Goal: Task Accomplishment & Management: Manage account settings

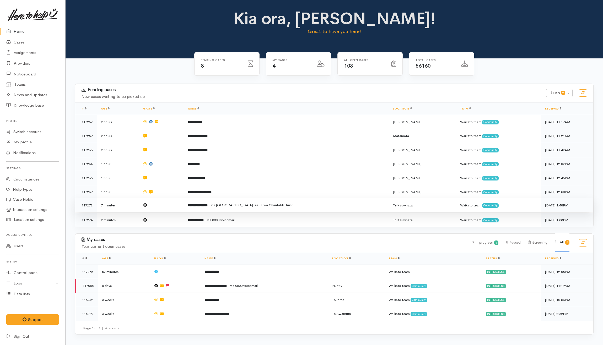
click at [182, 206] on td at bounding box center [160, 205] width 45 height 14
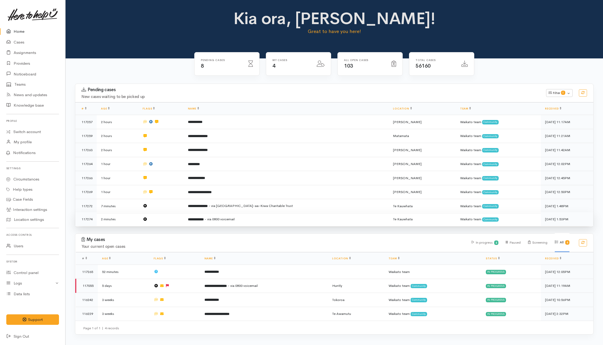
click at [179, 218] on td at bounding box center [160, 219] width 45 height 14
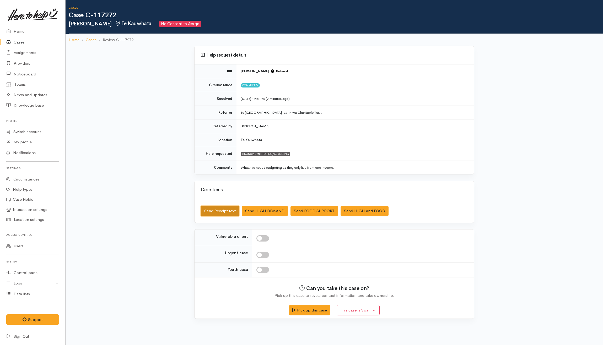
click at [214, 212] on button "Send Receipt text" at bounding box center [220, 211] width 38 height 11
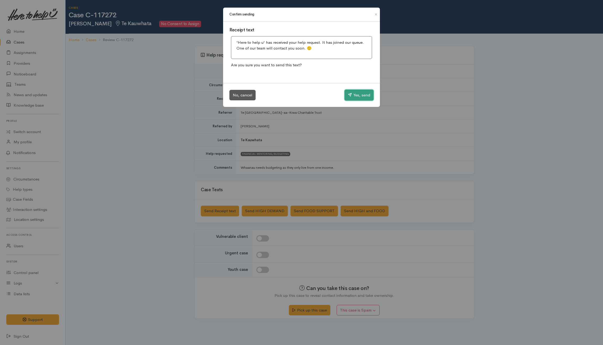
click at [351, 93] on button "Yes, send" at bounding box center [358, 95] width 29 height 11
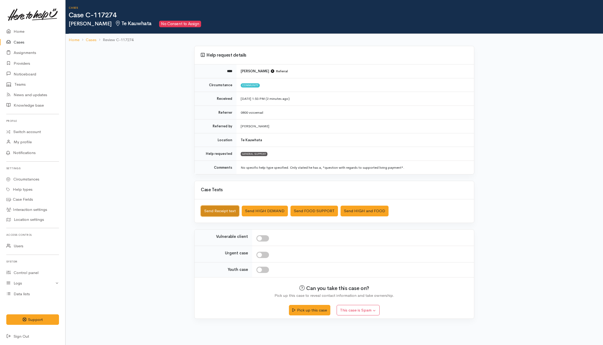
click at [228, 210] on button "Send Receipt text" at bounding box center [220, 211] width 38 height 11
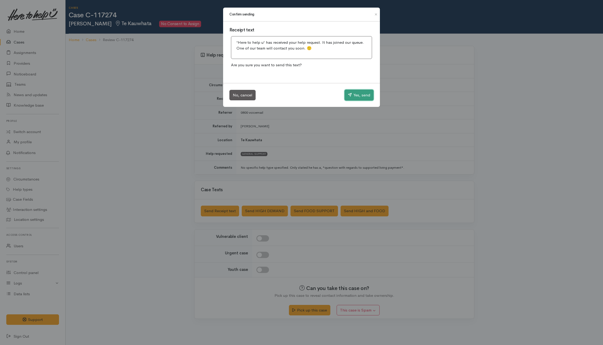
click at [354, 91] on button "Yes, send" at bounding box center [358, 95] width 29 height 11
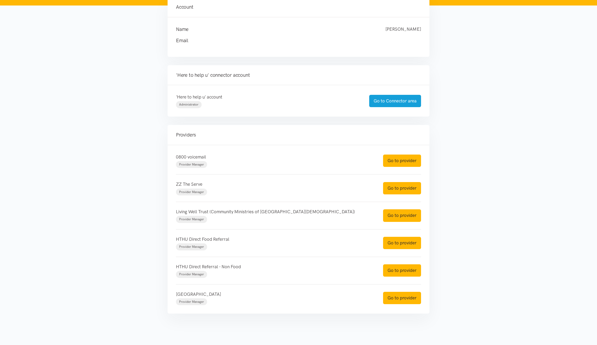
scroll to position [67, 0]
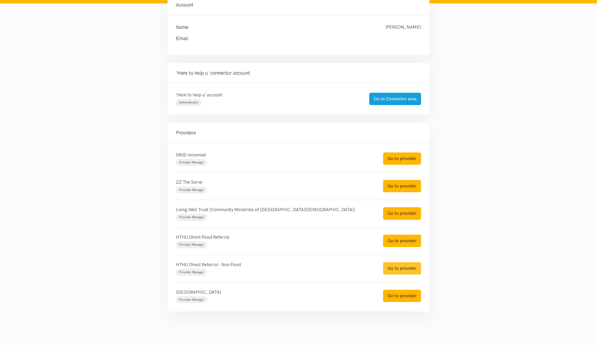
click at [396, 267] on link "Go to provider" at bounding box center [402, 268] width 38 height 12
click at [399, 241] on link "Go to provider" at bounding box center [402, 241] width 38 height 12
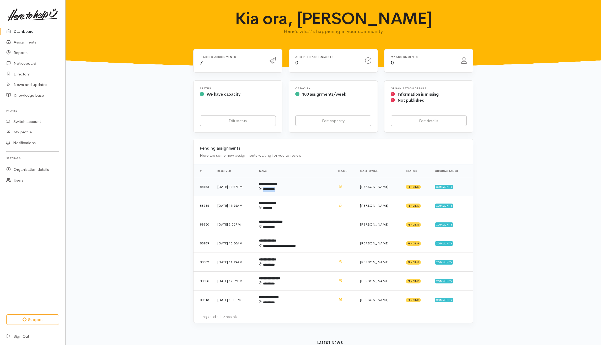
drag, startPoint x: 325, startPoint y: 188, endPoint x: 326, endPoint y: 185, distance: 3.0
click at [326, 185] on td "**********" at bounding box center [294, 186] width 79 height 19
click at [324, 202] on td "**********" at bounding box center [294, 205] width 79 height 19
click at [325, 224] on td "**********" at bounding box center [294, 224] width 79 height 19
click at [329, 247] on td "**********" at bounding box center [294, 243] width 79 height 19
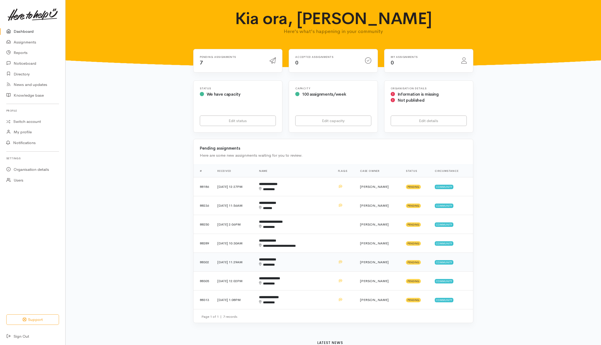
click at [314, 266] on div "********" at bounding box center [286, 264] width 55 height 5
click at [314, 282] on div "********" at bounding box center [286, 283] width 55 height 5
click at [320, 298] on td "**********" at bounding box center [294, 300] width 79 height 19
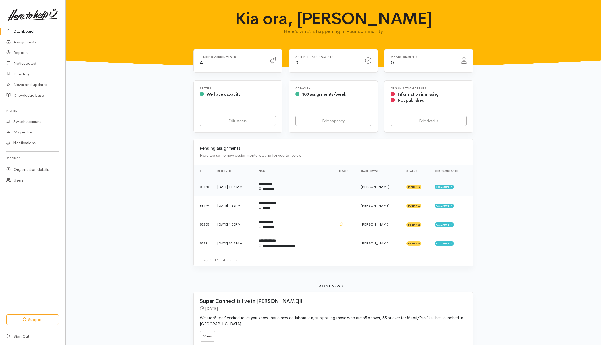
click at [322, 186] on td "**********" at bounding box center [294, 186] width 80 height 19
click at [319, 203] on td "**********" at bounding box center [294, 205] width 80 height 19
click at [316, 231] on td "**********" at bounding box center [294, 224] width 80 height 19
click at [318, 241] on td "**********" at bounding box center [294, 243] width 80 height 19
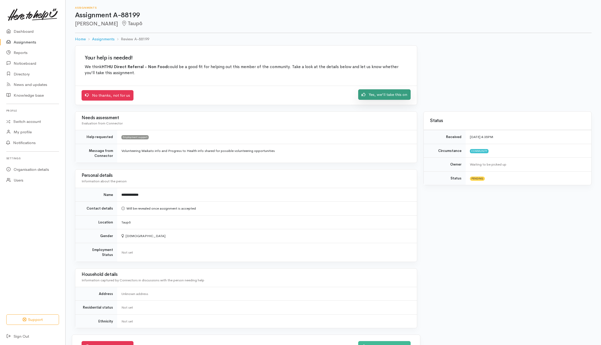
click at [395, 92] on link "Yes, we'll take this on" at bounding box center [384, 94] width 52 height 11
click at [385, 99] on link "Yes, we'll take this on" at bounding box center [384, 94] width 52 height 11
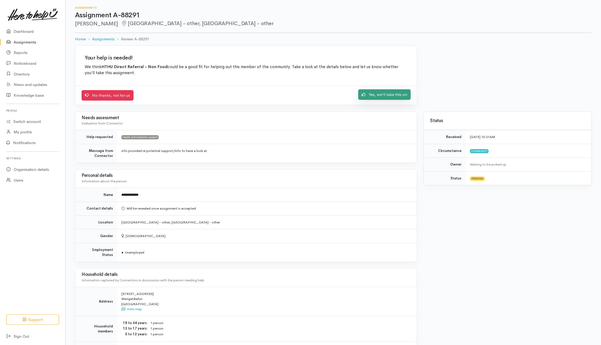
click at [383, 95] on link "Yes, we'll take this on" at bounding box center [384, 94] width 52 height 11
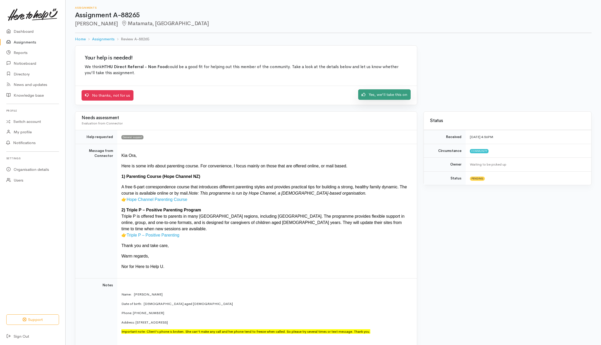
click at [374, 96] on link "Yes, we'll take this on" at bounding box center [384, 94] width 52 height 11
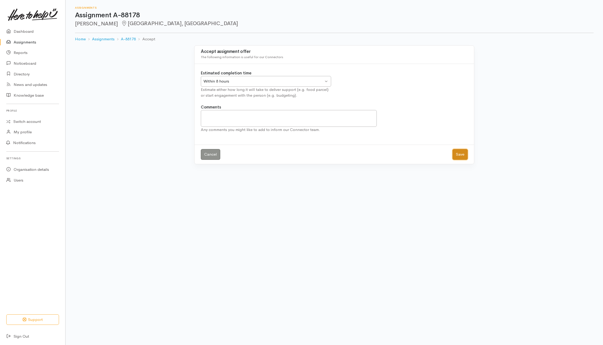
click at [465, 157] on button "Save" at bounding box center [459, 154] width 15 height 11
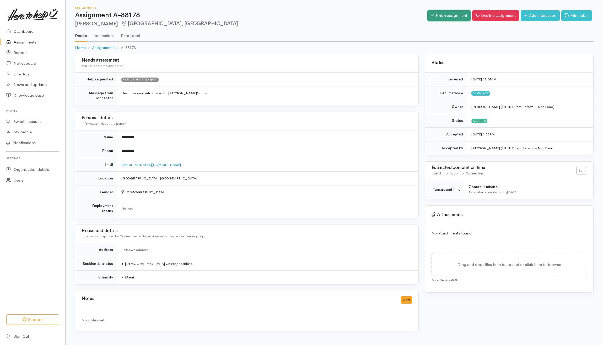
click at [447, 11] on link "Finish assignment" at bounding box center [448, 15] width 43 height 11
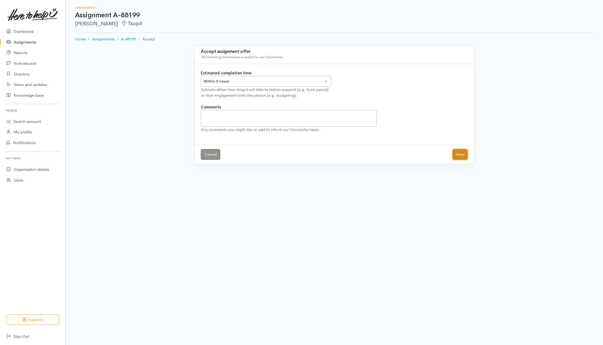
click at [462, 151] on button "Save" at bounding box center [459, 154] width 15 height 11
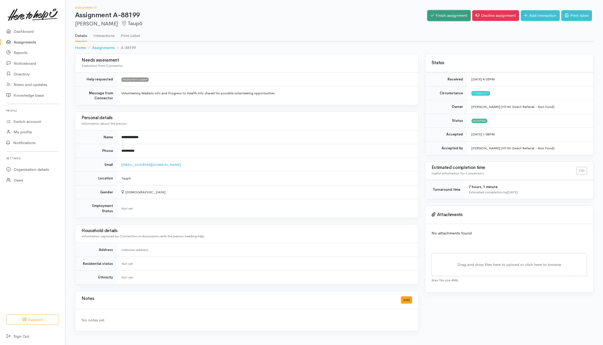
click at [452, 16] on link "Finish assignment" at bounding box center [448, 15] width 43 height 11
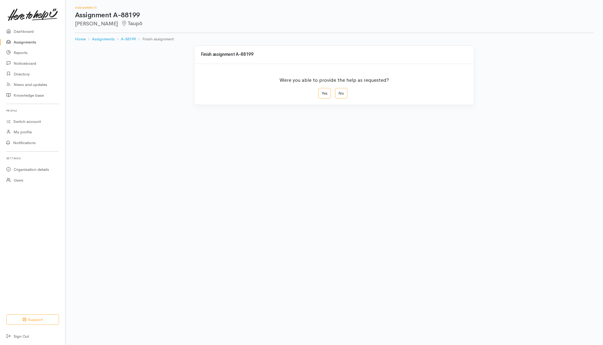
click at [330, 91] on label "Yes" at bounding box center [324, 93] width 13 height 11
click at [322, 91] on input "Yes" at bounding box center [319, 89] width 3 height 3
radio input "true"
click at [459, 211] on button "Save" at bounding box center [459, 210] width 15 height 11
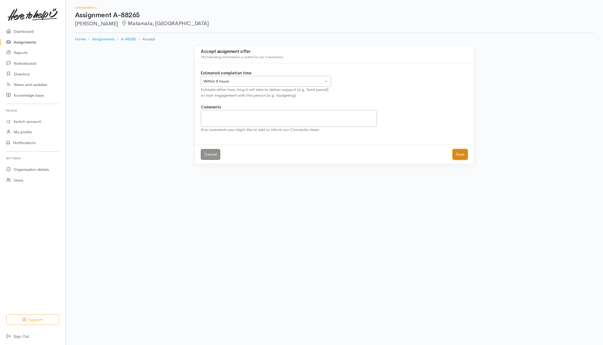
click at [463, 152] on button "Save" at bounding box center [459, 154] width 15 height 11
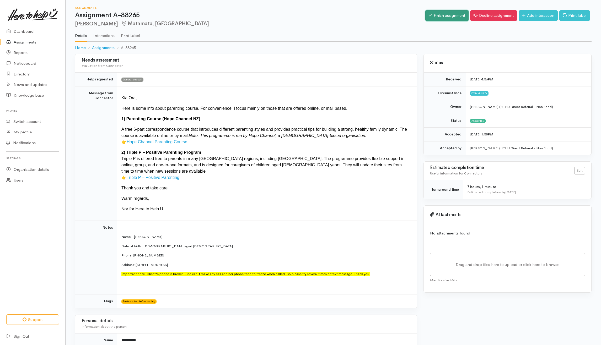
click at [449, 13] on link "Finish assignment" at bounding box center [446, 15] width 43 height 11
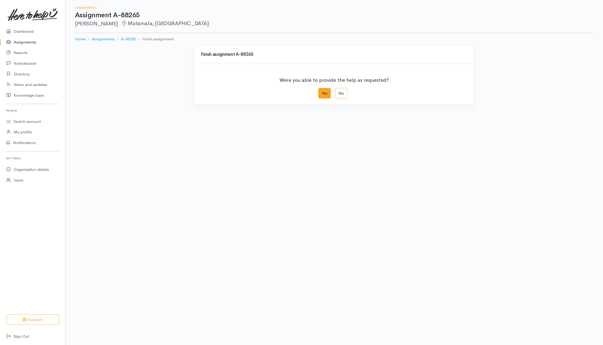
click at [324, 94] on label "Yes" at bounding box center [324, 93] width 13 height 11
click at [322, 91] on input "Yes" at bounding box center [319, 89] width 3 height 3
radio input "true"
click at [459, 210] on button "Save" at bounding box center [459, 210] width 15 height 11
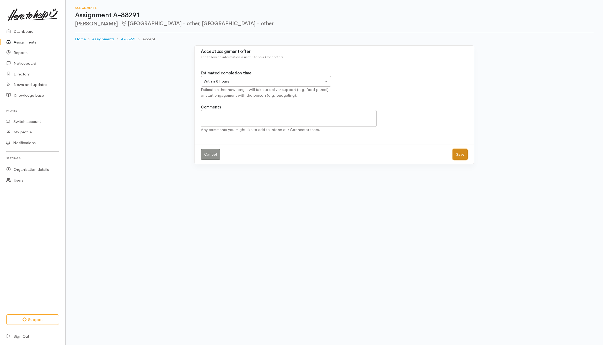
click at [461, 155] on button "Save" at bounding box center [459, 154] width 15 height 11
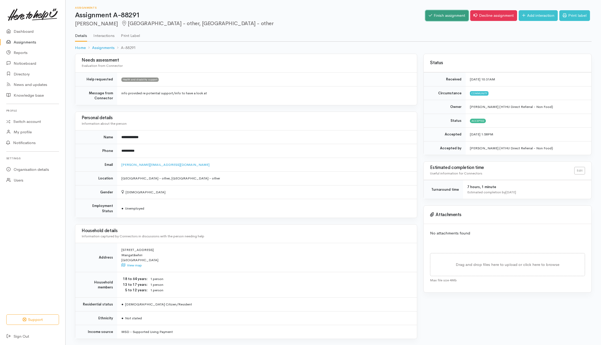
click at [456, 15] on link "Finish assignment" at bounding box center [446, 15] width 43 height 11
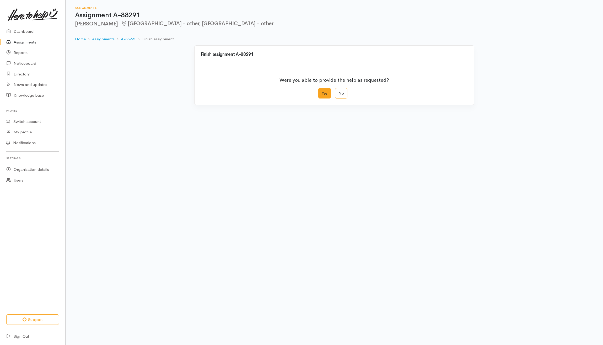
click at [327, 92] on label "Yes" at bounding box center [324, 93] width 13 height 11
click at [322, 91] on input "Yes" at bounding box center [319, 89] width 3 height 3
radio input "true"
click at [457, 208] on button "Save" at bounding box center [459, 210] width 15 height 11
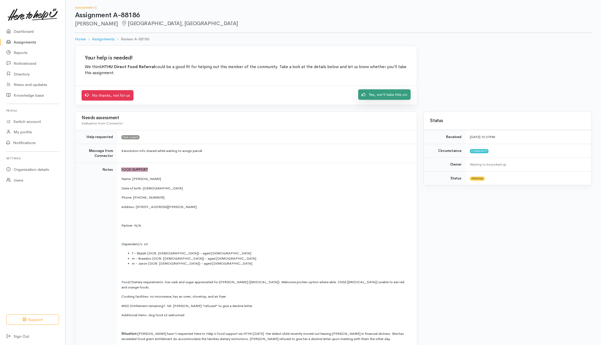
click at [392, 95] on link "Yes, we'll take this on" at bounding box center [384, 94] width 52 height 11
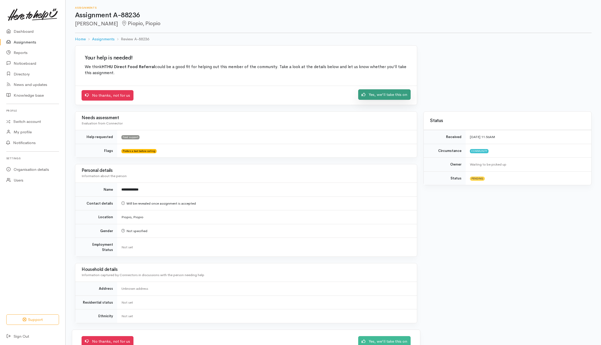
click at [402, 97] on link "Yes, we'll take this on" at bounding box center [384, 94] width 52 height 11
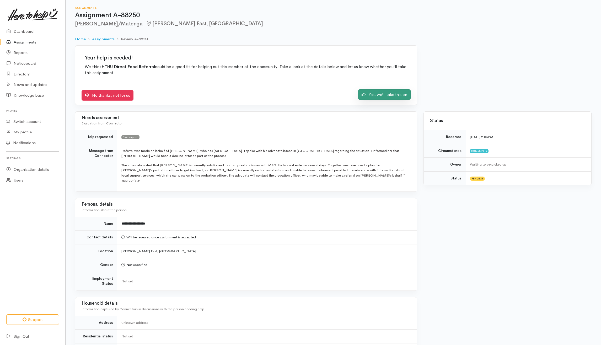
click at [373, 93] on link "Yes, we'll take this on" at bounding box center [384, 94] width 52 height 11
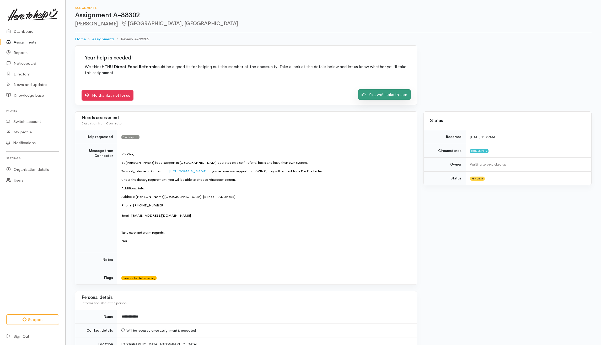
click at [386, 98] on link "Yes, we'll take this on" at bounding box center [384, 94] width 52 height 11
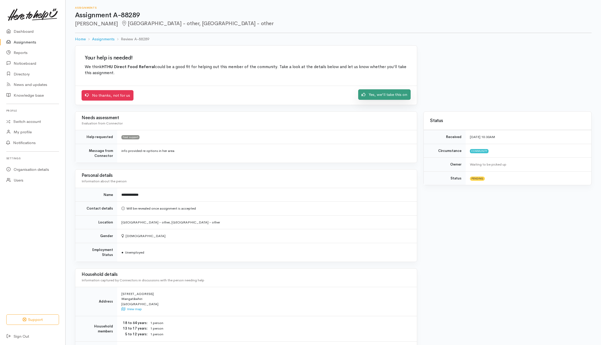
click at [382, 94] on link "Yes, we'll take this on" at bounding box center [384, 94] width 52 height 11
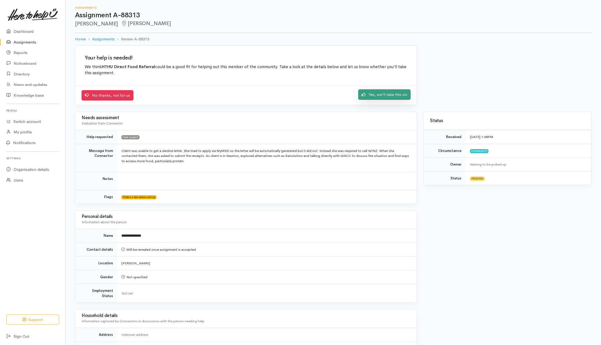
click at [390, 100] on link "Yes, we'll take this on" at bounding box center [384, 94] width 52 height 11
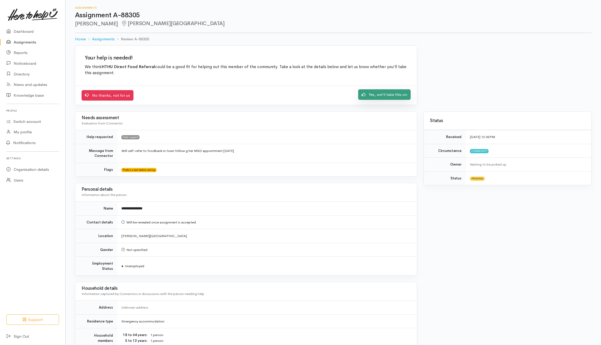
click at [367, 96] on link "Yes, we'll take this on" at bounding box center [384, 94] width 52 height 11
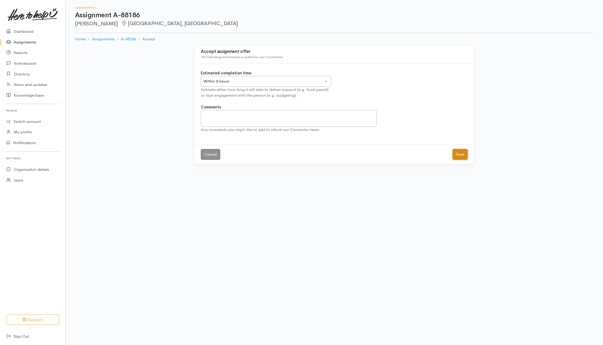
drag, startPoint x: 460, startPoint y: 156, endPoint x: 459, endPoint y: 151, distance: 5.1
click at [460, 155] on button "Save" at bounding box center [459, 154] width 15 height 11
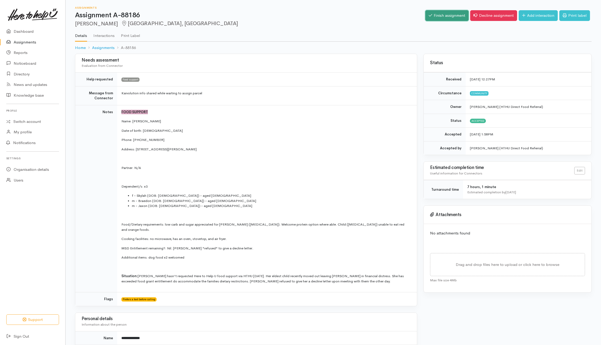
click at [433, 17] on link "Finish assignment" at bounding box center [446, 15] width 43 height 11
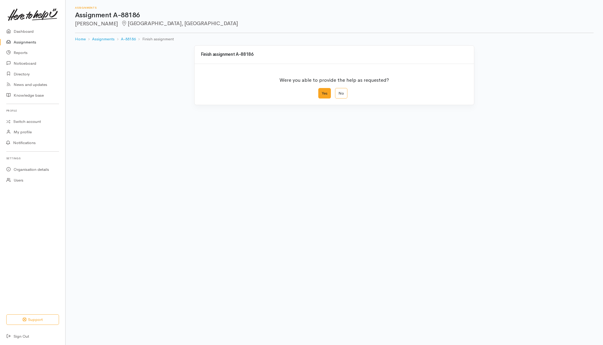
click at [330, 94] on label "Yes" at bounding box center [324, 93] width 13 height 11
click at [322, 91] on input "Yes" at bounding box center [319, 89] width 3 height 3
radio input "true"
click at [460, 214] on button "Save" at bounding box center [459, 210] width 15 height 11
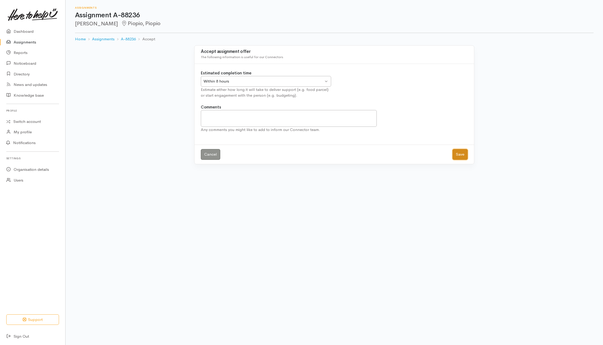
click at [461, 155] on button "Save" at bounding box center [459, 154] width 15 height 11
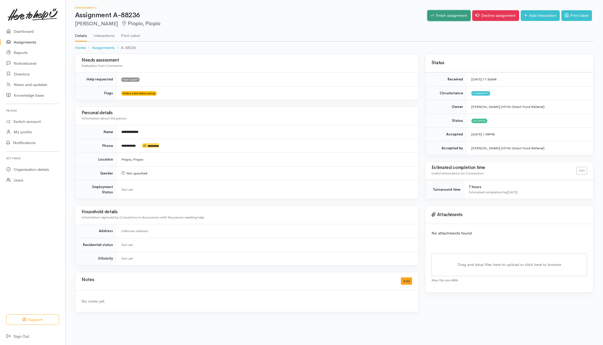
click at [434, 17] on link "Finish assignment" at bounding box center [448, 15] width 43 height 11
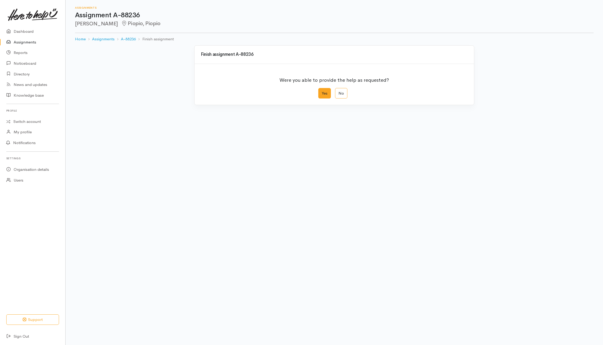
click at [325, 96] on label "Yes" at bounding box center [324, 93] width 13 height 11
click at [322, 91] on input "Yes" at bounding box center [319, 89] width 3 height 3
radio input "true"
click at [462, 209] on button "Save" at bounding box center [459, 210] width 15 height 11
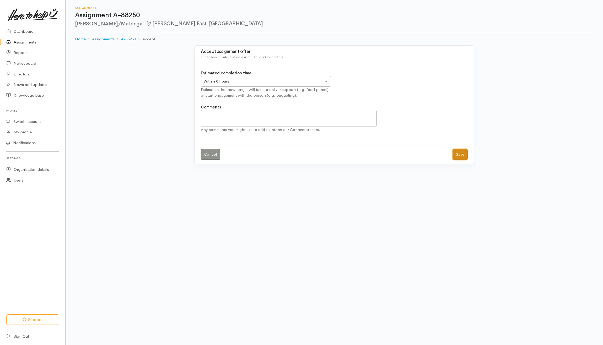
click at [458, 156] on button "Save" at bounding box center [459, 154] width 15 height 11
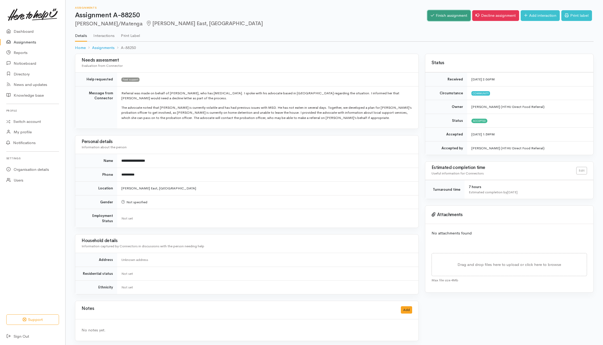
click at [436, 19] on link "Finish assignment" at bounding box center [448, 15] width 43 height 11
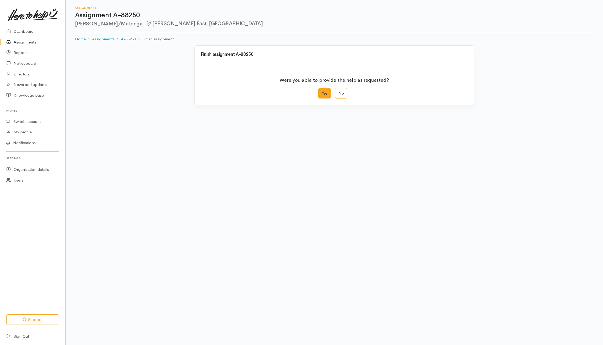
click at [320, 97] on label "Yes" at bounding box center [324, 93] width 13 height 11
click at [320, 91] on input "Yes" at bounding box center [319, 89] width 3 height 3
radio input "true"
click at [457, 210] on button "Save" at bounding box center [459, 210] width 15 height 11
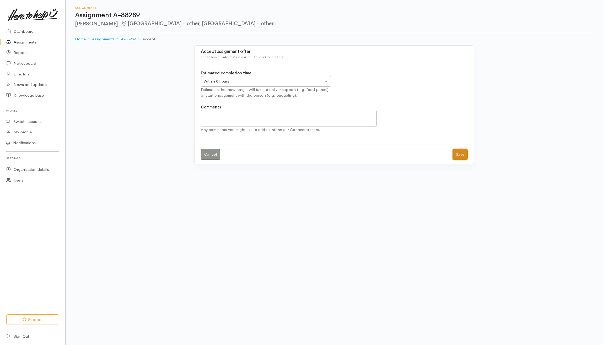
click at [464, 153] on button "Save" at bounding box center [459, 154] width 15 height 11
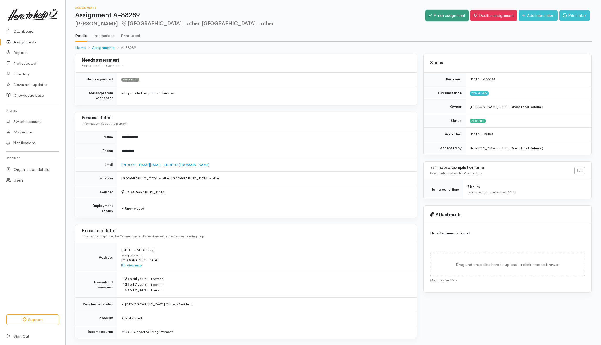
click at [447, 16] on link "Finish assignment" at bounding box center [446, 15] width 43 height 11
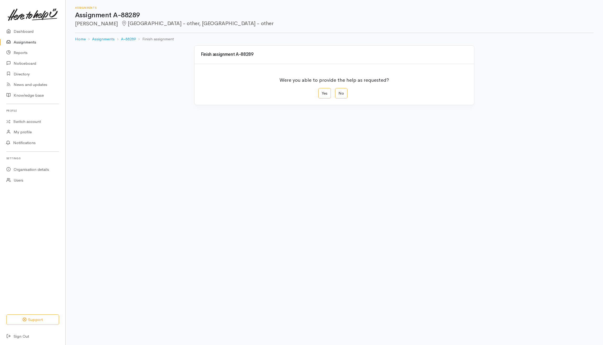
click at [308, 88] on div "Were you able to provide the help as requested?" at bounding box center [334, 80] width 267 height 15
click at [325, 94] on label "Yes" at bounding box center [324, 93] width 13 height 11
click at [322, 91] on input "Yes" at bounding box center [319, 89] width 3 height 3
radio input "true"
click at [461, 211] on button "Save" at bounding box center [459, 210] width 15 height 11
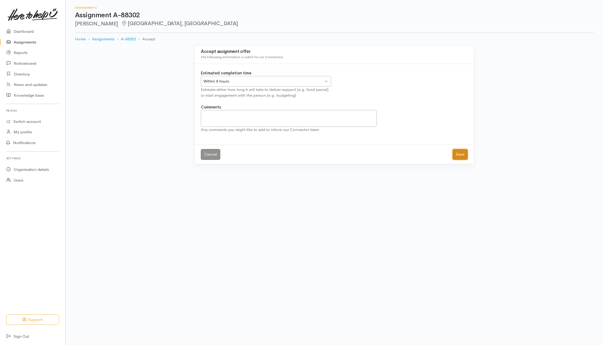
click at [459, 154] on button "Save" at bounding box center [459, 154] width 15 height 11
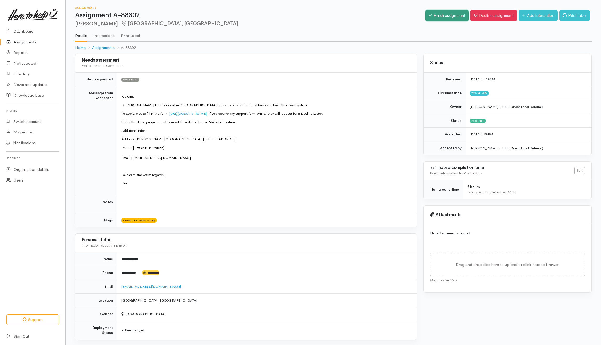
click at [432, 14] on link "Finish assignment" at bounding box center [446, 15] width 43 height 11
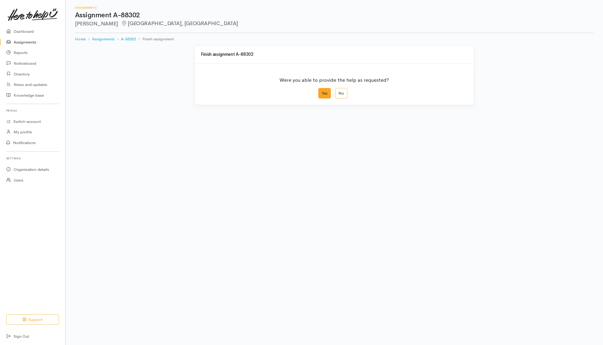
click at [325, 97] on label "Yes" at bounding box center [324, 93] width 13 height 11
click at [322, 91] on input "Yes" at bounding box center [319, 89] width 3 height 3
radio input "true"
click at [460, 212] on button "Save" at bounding box center [459, 210] width 15 height 11
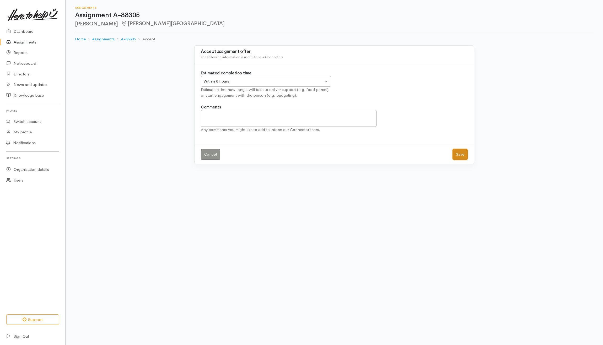
click at [458, 155] on button "Save" at bounding box center [459, 154] width 15 height 11
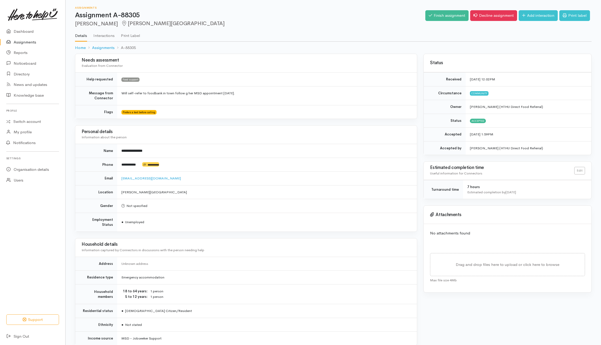
click at [437, 9] on div "Finish assignment Decline assignment Add interaction Print label" at bounding box center [508, 16] width 166 height 17
click at [437, 13] on link "Finish assignment" at bounding box center [446, 15] width 43 height 11
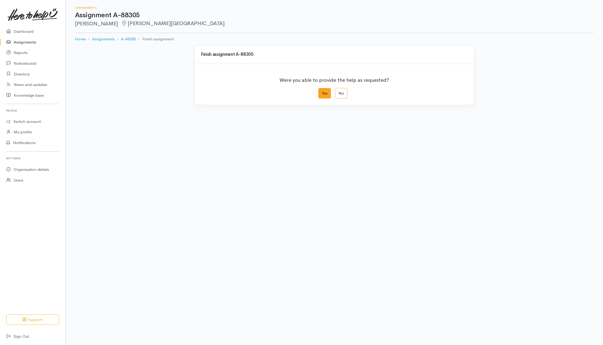
click at [324, 93] on label "Yes" at bounding box center [324, 93] width 13 height 11
click at [322, 91] on input "Yes" at bounding box center [319, 89] width 3 height 3
radio input "true"
click at [459, 211] on button "Save" at bounding box center [459, 210] width 15 height 11
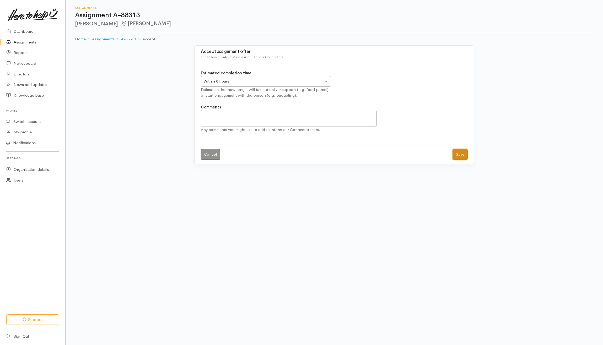
click at [459, 156] on button "Save" at bounding box center [459, 154] width 15 height 11
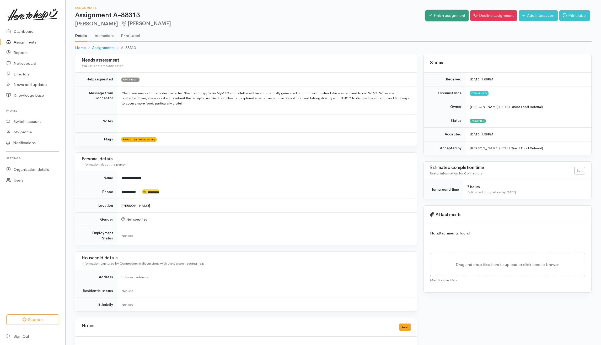
click at [447, 13] on link "Finish assignment" at bounding box center [446, 15] width 43 height 11
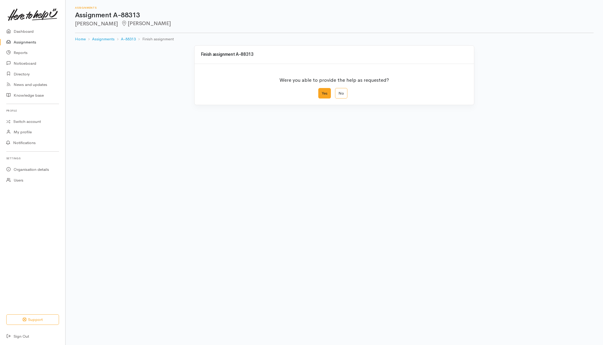
click at [322, 96] on label "Yes" at bounding box center [324, 93] width 13 height 11
click at [322, 91] on input "Yes" at bounding box center [319, 89] width 3 height 3
radio input "true"
click at [460, 210] on button "Save" at bounding box center [459, 210] width 15 height 11
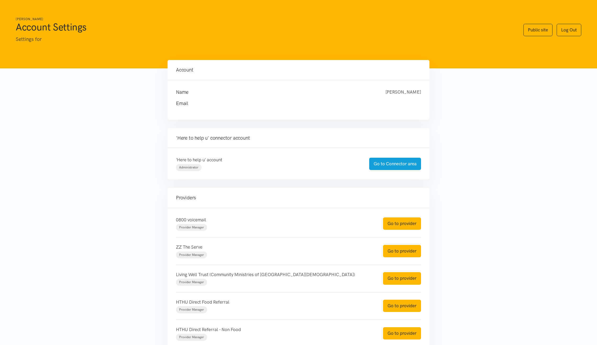
scroll to position [67, 0]
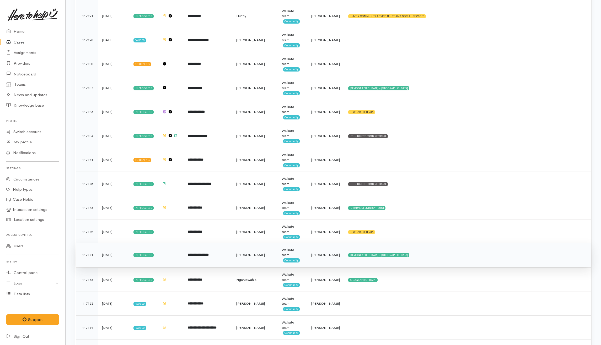
scroll to position [839, 0]
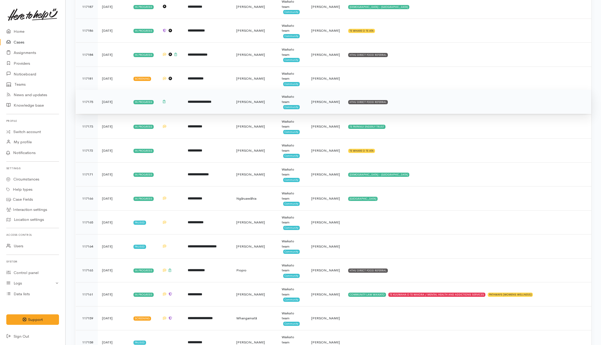
click at [433, 106] on td "HTHU DIRECT FOOD REFERRAL" at bounding box center [467, 102] width 247 height 24
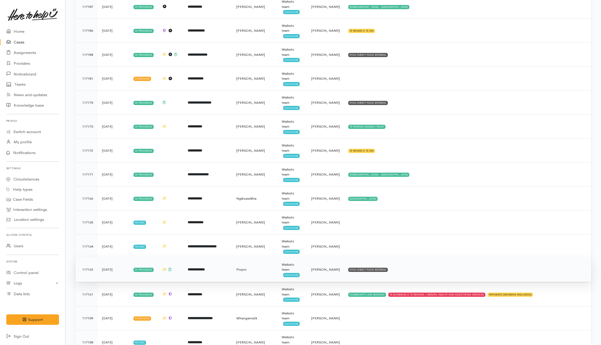
click at [435, 281] on td "HTHU DIRECT FOOD REFERRAL" at bounding box center [467, 270] width 247 height 24
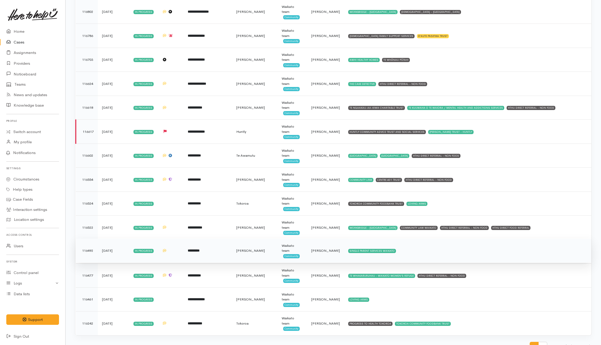
scroll to position [2172, 0]
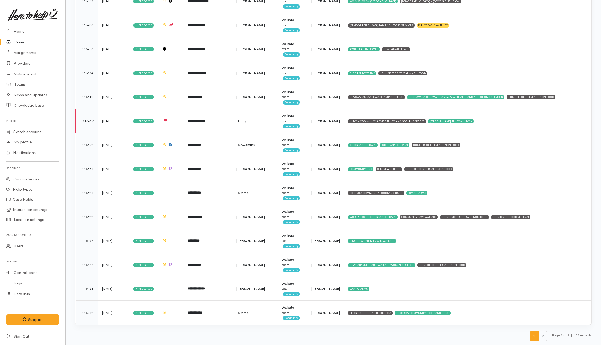
click at [543, 339] on span "2" at bounding box center [542, 336] width 9 height 10
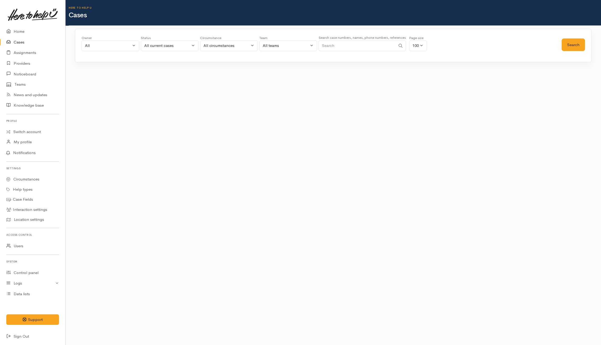
scroll to position [0, 0]
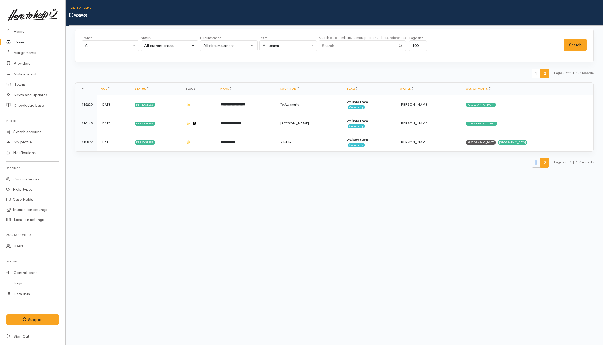
click at [534, 163] on span "1" at bounding box center [535, 163] width 9 height 10
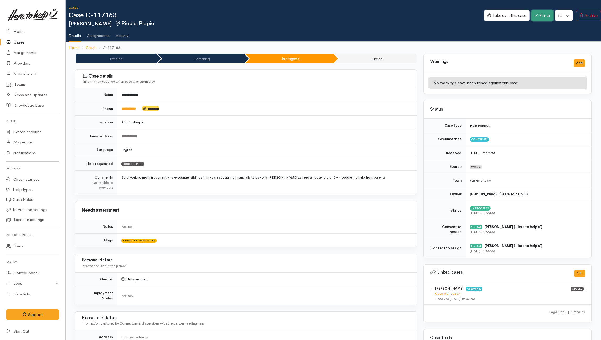
click at [450, 16] on icon "button" at bounding box center [535, 15] width 3 height 2
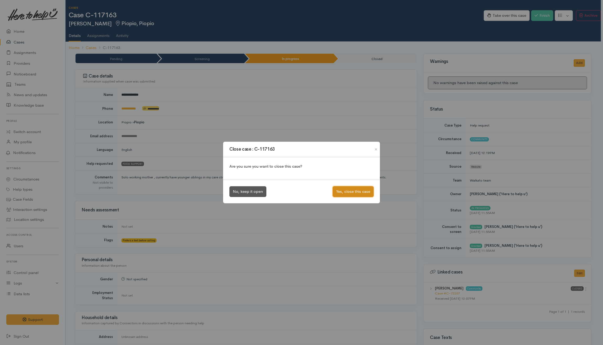
click at [347, 187] on button "Yes, close this case" at bounding box center [353, 191] width 41 height 11
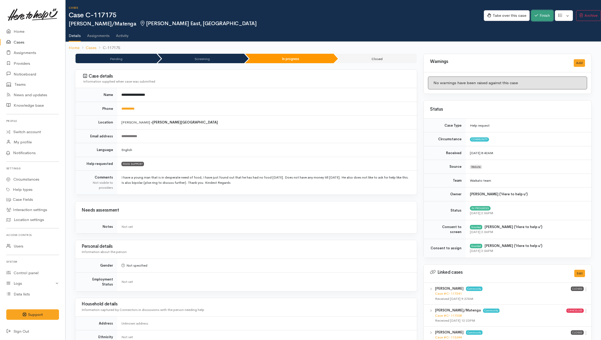
click at [450, 16] on button "Finish" at bounding box center [542, 15] width 22 height 11
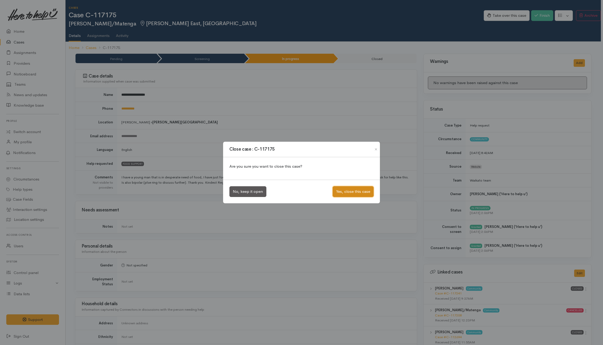
click at [350, 191] on button "Yes, close this case" at bounding box center [353, 191] width 41 height 11
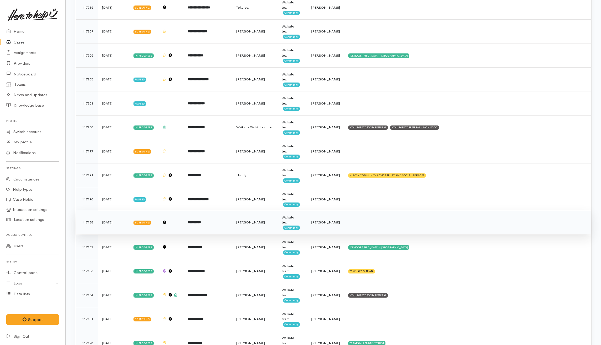
scroll to position [594, 0]
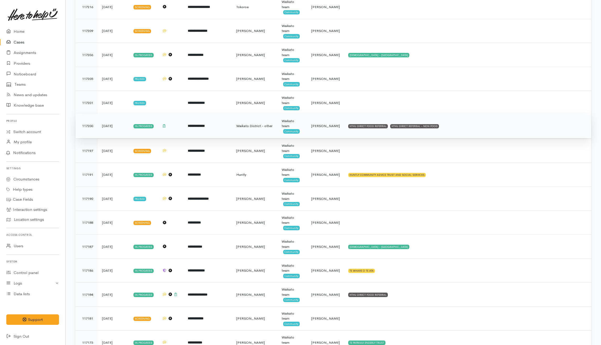
click at [485, 135] on td "HTHU DIRECT FOOD REFERRAL HTHU DIRECT REFERRAL - NON FOOD" at bounding box center [467, 126] width 247 height 24
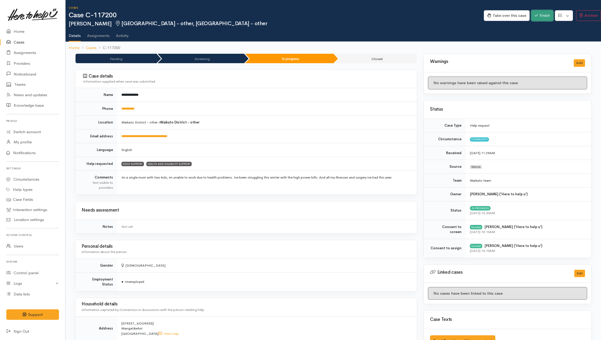
click at [537, 15] on button "Finish" at bounding box center [542, 15] width 22 height 11
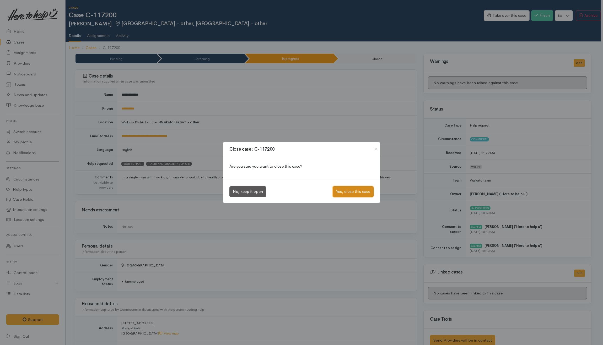
click at [344, 191] on button "Yes, close this case" at bounding box center [353, 191] width 41 height 11
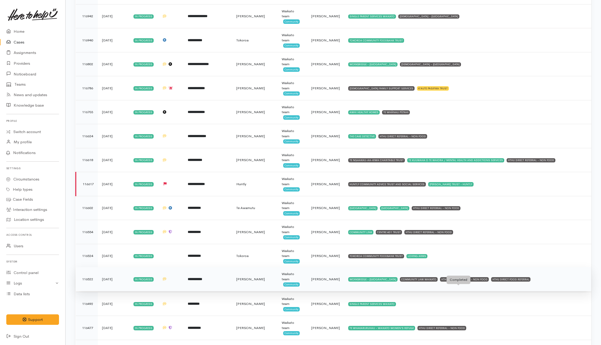
scroll to position [1998, 0]
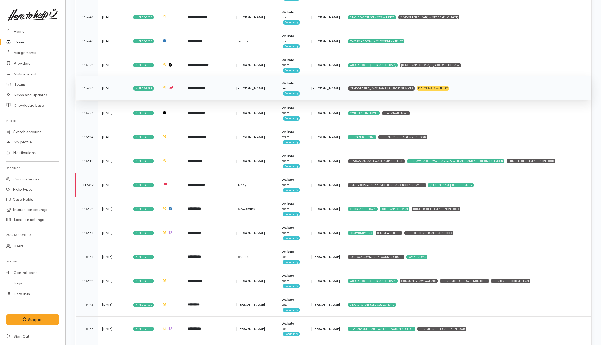
drag, startPoint x: 477, startPoint y: 96, endPoint x: 434, endPoint y: 99, distance: 43.6
click at [475, 96] on td "CATHOLIC FAMILY SUPPORT SERVICES K'AUTE PASIFIKA TRUST" at bounding box center [467, 88] width 247 height 24
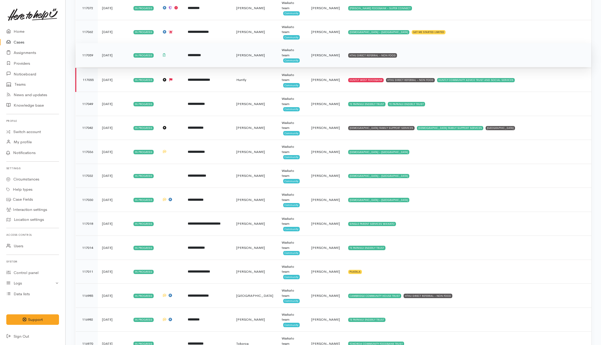
scroll to position [1509, 0]
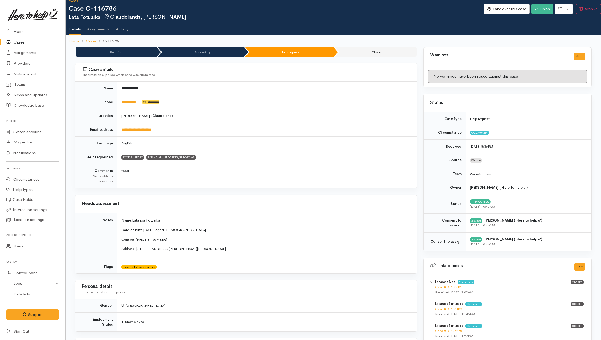
scroll to position [244, 0]
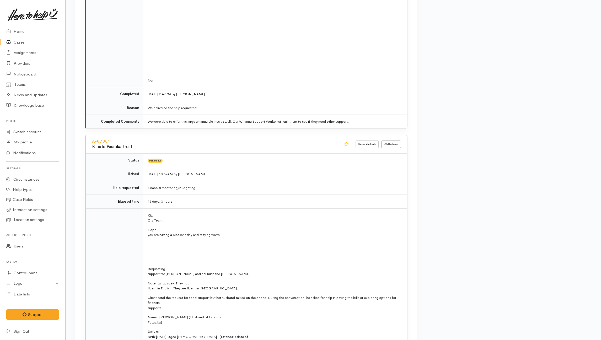
scroll to position [1432, 0]
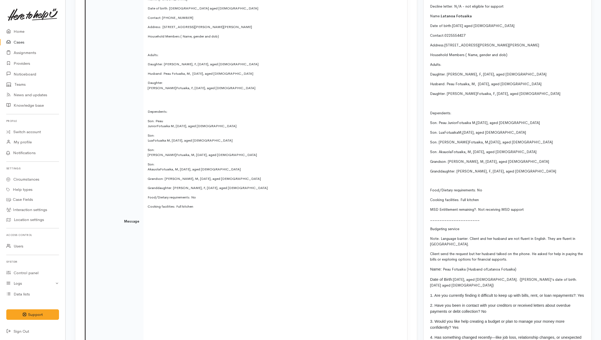
scroll to position [684, 0]
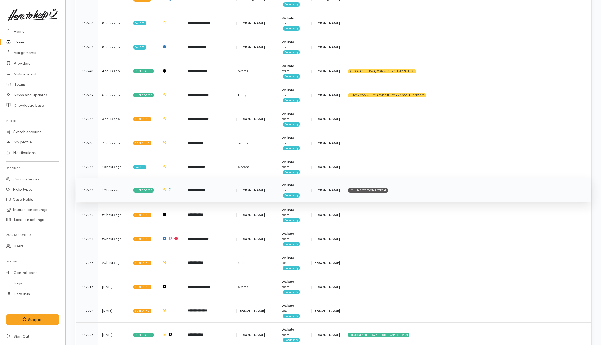
scroll to position [314, 0]
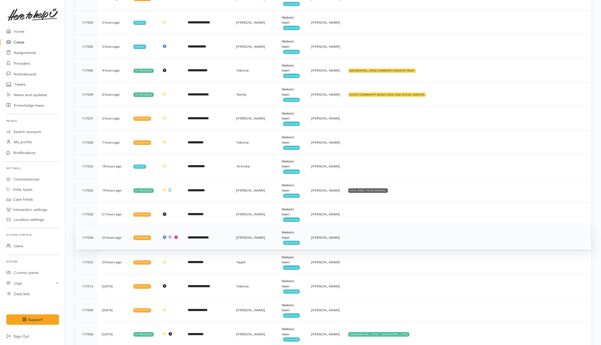
click at [366, 240] on td at bounding box center [467, 238] width 247 height 24
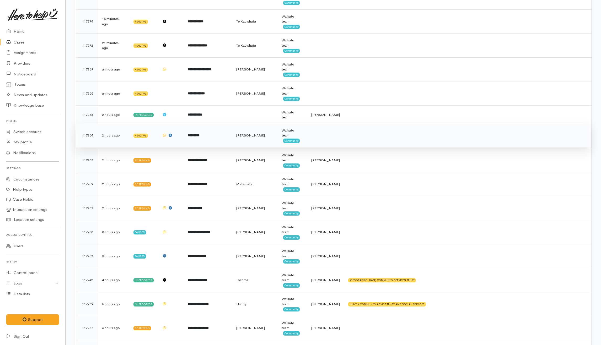
scroll to position [0, 0]
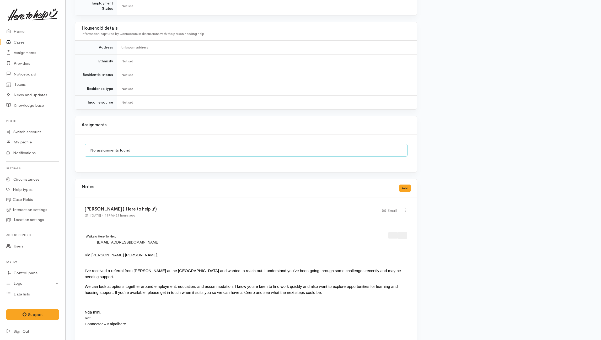
scroll to position [489, 0]
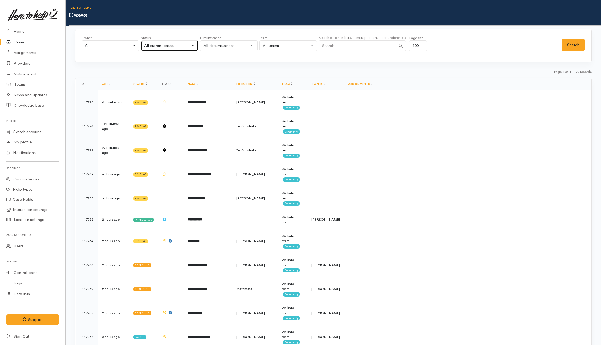
click at [165, 45] on div "All current cases" at bounding box center [167, 46] width 46 height 6
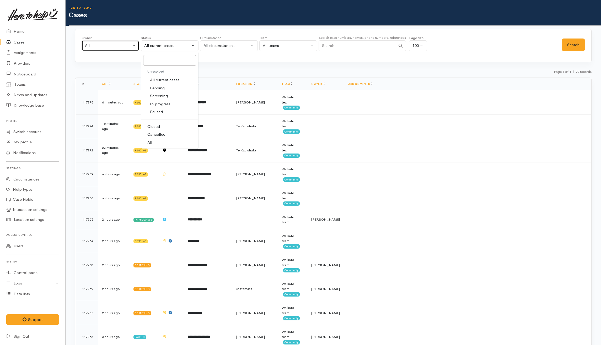
click at [114, 51] on button "All" at bounding box center [110, 45] width 58 height 11
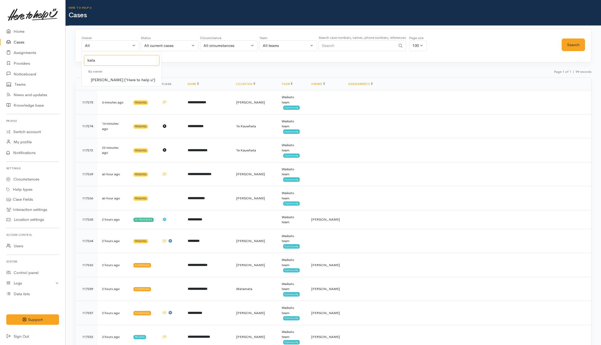
type input "kata"
drag, startPoint x: 102, startPoint y: 80, endPoint x: 115, endPoint y: 80, distance: 13.4
click at [102, 80] on span "[PERSON_NAME] ('Here to help u')" at bounding box center [123, 80] width 64 height 6
select select "1252"
click at [574, 42] on button "Search" at bounding box center [572, 45] width 23 height 13
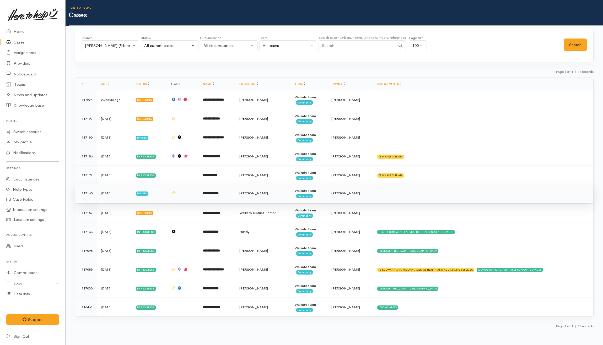
drag, startPoint x: 398, startPoint y: 214, endPoint x: 401, endPoint y: 195, distance: 19.4
click at [398, 214] on td at bounding box center [483, 213] width 220 height 19
click at [401, 195] on td at bounding box center [483, 193] width 220 height 19
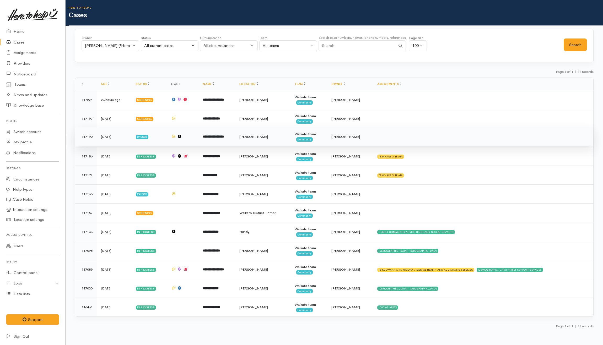
drag, startPoint x: 400, startPoint y: 143, endPoint x: 403, endPoint y: 132, distance: 11.3
click at [401, 140] on td at bounding box center [483, 136] width 220 height 19
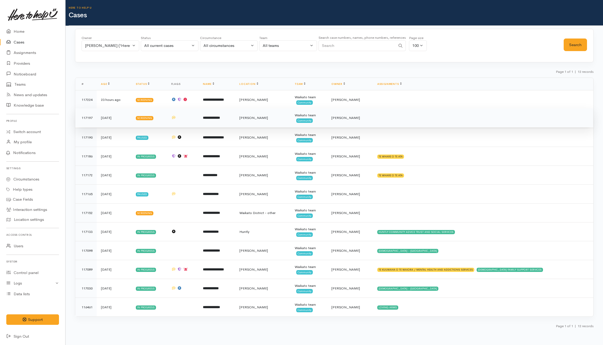
click at [404, 124] on td at bounding box center [483, 117] width 220 height 19
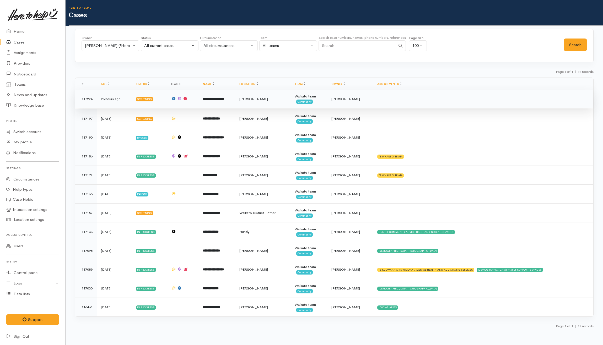
click at [402, 101] on td at bounding box center [483, 99] width 220 height 19
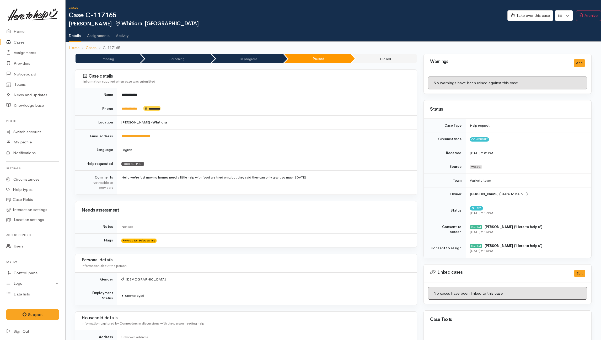
scroll to position [279, 0]
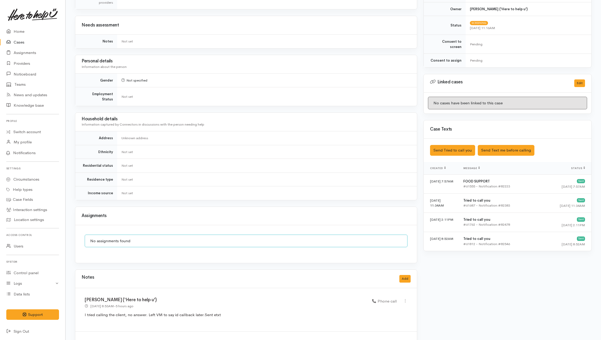
scroll to position [278, 0]
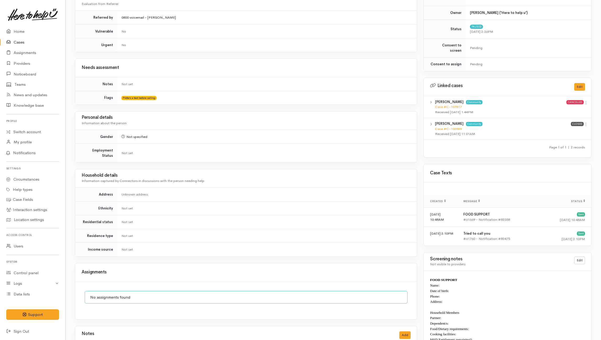
scroll to position [377, 0]
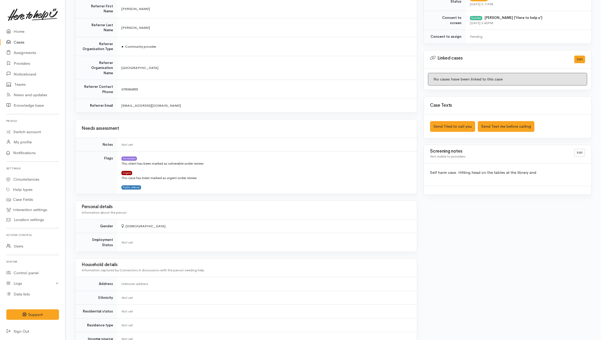
scroll to position [419, 0]
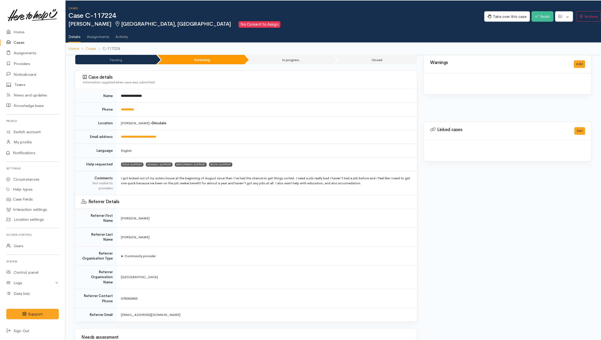
scroll to position [414, 0]
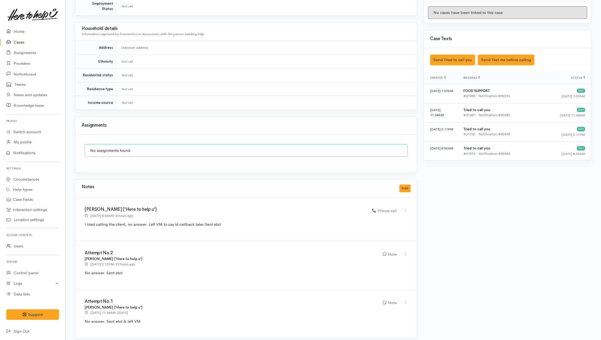
scroll to position [278, 0]
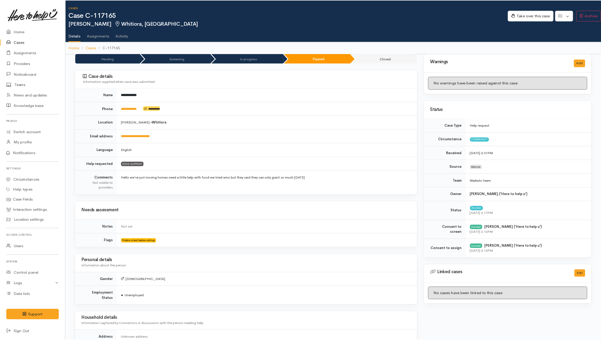
scroll to position [275, 0]
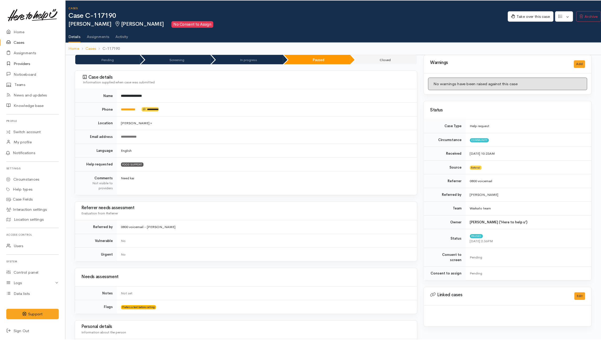
scroll to position [377, 0]
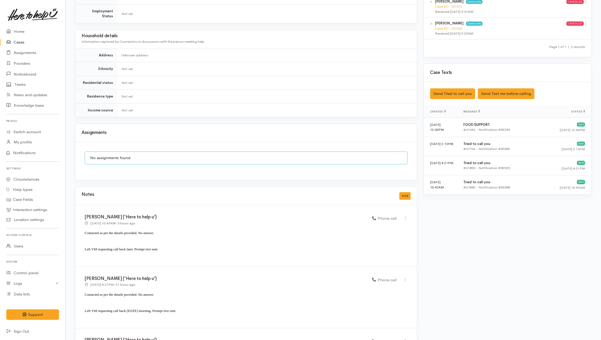
scroll to position [336, 0]
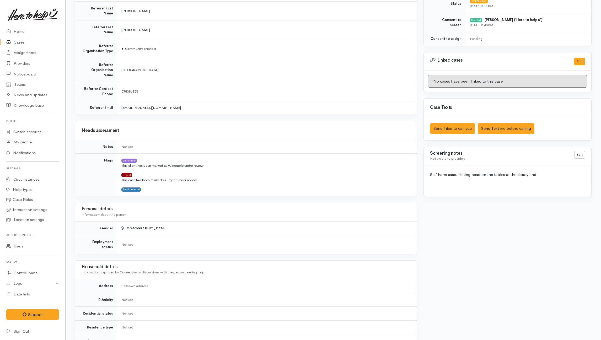
scroll to position [108, 0]
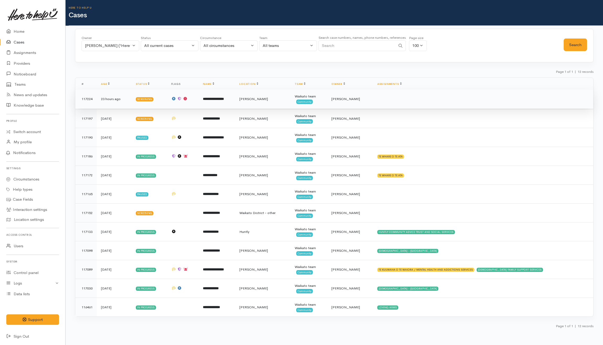
click at [235, 100] on td "**********" at bounding box center [217, 99] width 36 height 19
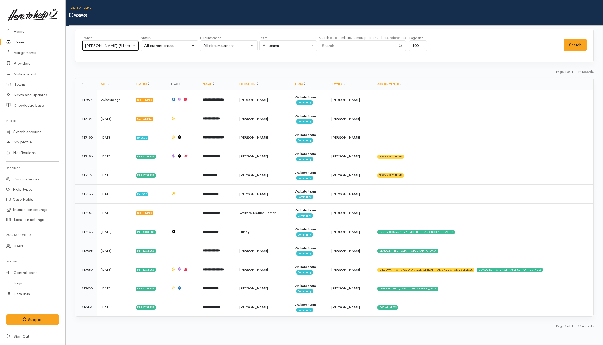
click at [128, 45] on div "Katarina Daly ('Here to help u')" at bounding box center [108, 46] width 46 height 6
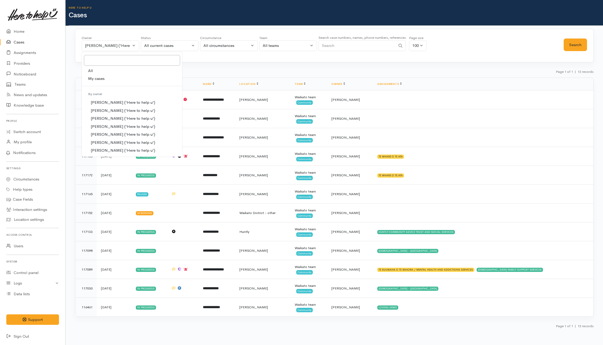
click at [102, 72] on link "All" at bounding box center [132, 71] width 100 height 8
select select "-1"
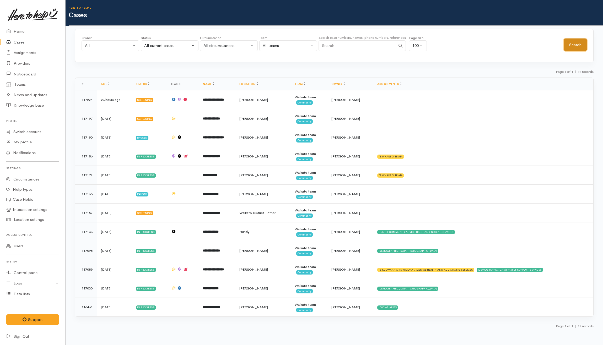
click at [564, 44] on button "Search" at bounding box center [574, 45] width 23 height 13
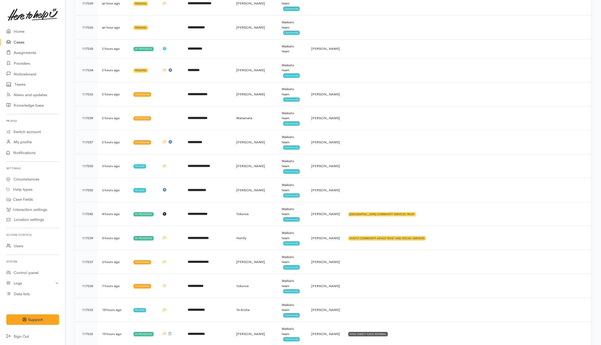
scroll to position [175, 0]
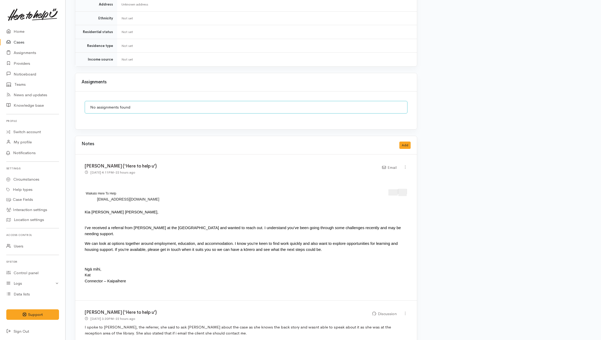
scroll to position [492, 0]
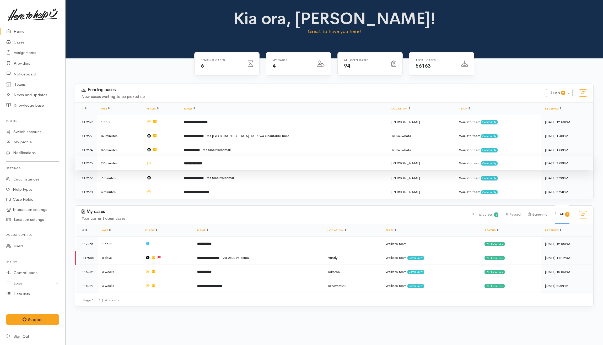
click at [172, 164] on td at bounding box center [160, 163] width 37 height 14
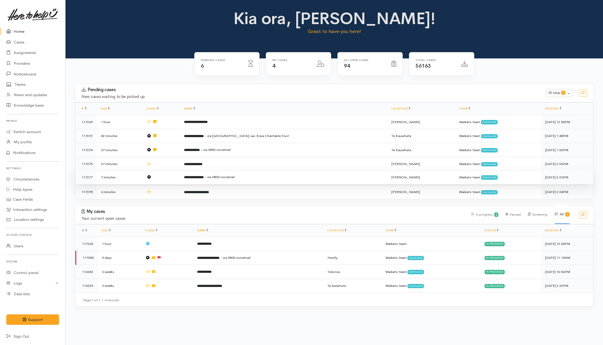
click at [173, 175] on td at bounding box center [160, 177] width 37 height 14
click at [176, 195] on td at bounding box center [160, 191] width 37 height 14
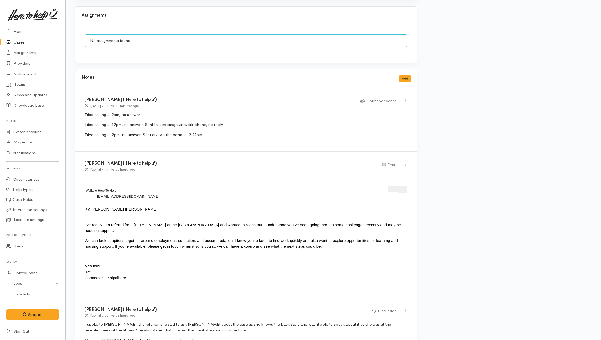
scroll to position [556, 0]
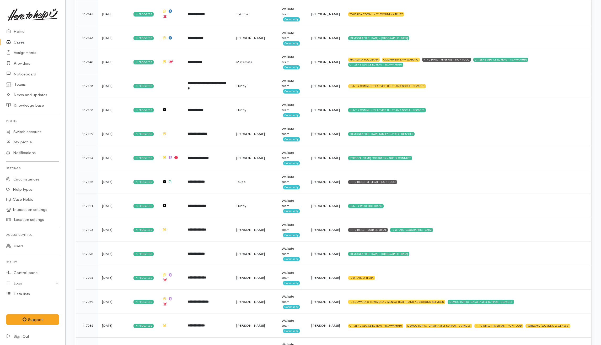
scroll to position [1008, 0]
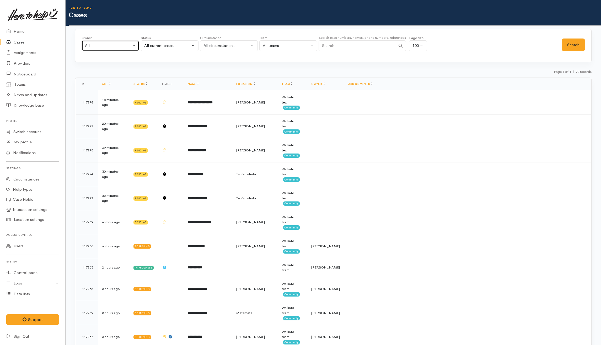
click at [107, 47] on div "All" at bounding box center [108, 46] width 46 height 6
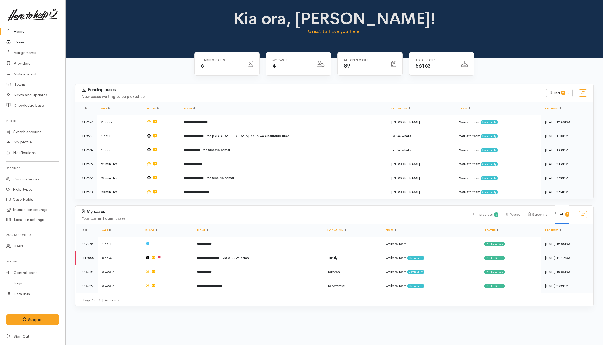
click at [22, 38] on link "Cases" at bounding box center [32, 42] width 65 height 11
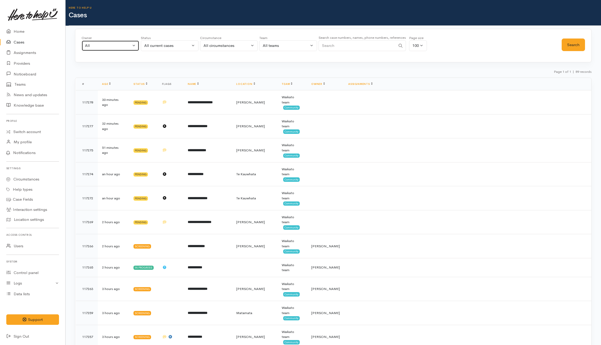
click at [120, 44] on div "All" at bounding box center [108, 46] width 46 height 6
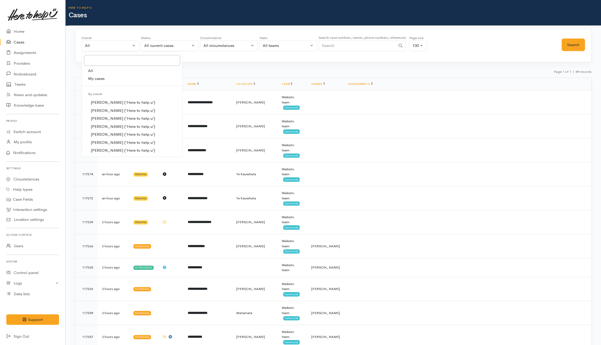
click at [104, 79] on span "My cases" at bounding box center [96, 79] width 17 height 6
select select "202"
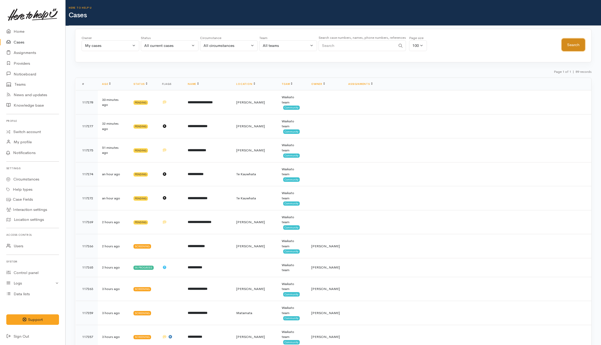
click at [574, 44] on button "Search" at bounding box center [572, 45] width 23 height 13
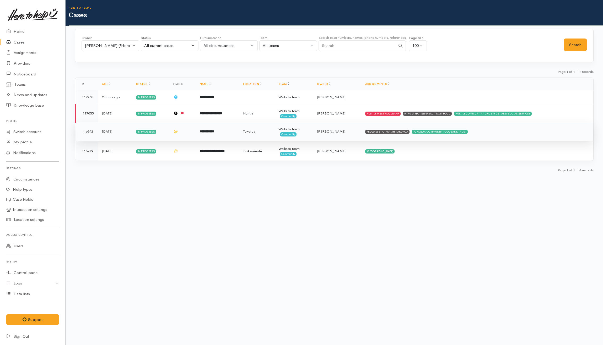
click at [492, 136] on td "PROGRESS TO HEALTH TOKOROA TOKOROA COMMUNITY FOODBANK TRUST" at bounding box center [477, 131] width 232 height 19
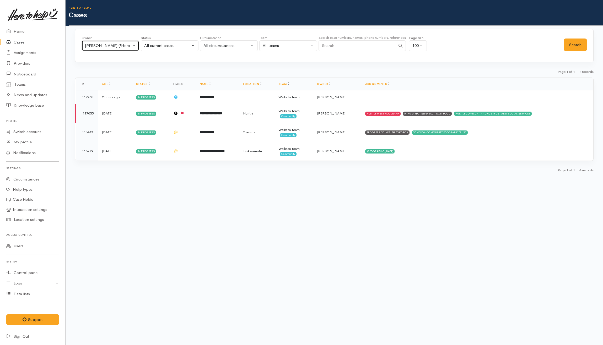
click at [122, 49] on button "[PERSON_NAME] ('Here to help u')" at bounding box center [110, 45] width 58 height 11
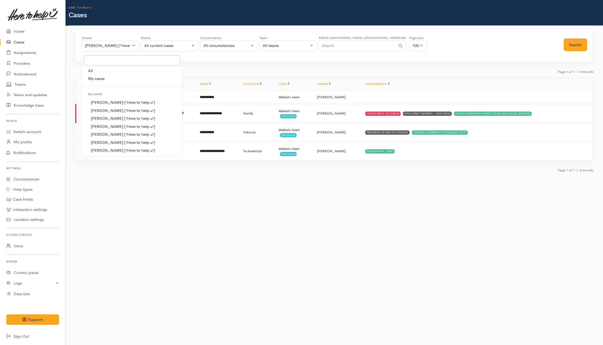
click at [122, 74] on link "All" at bounding box center [132, 71] width 100 height 8
select select "-1"
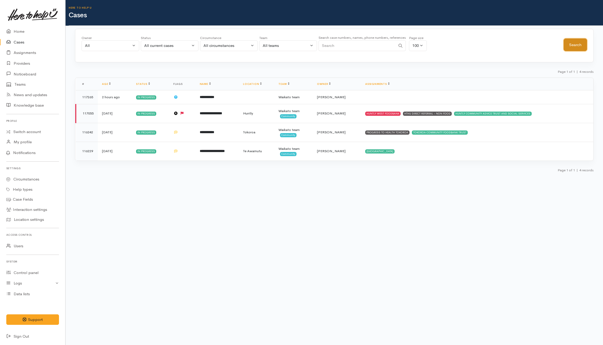
click at [579, 47] on button "Search" at bounding box center [574, 45] width 23 height 13
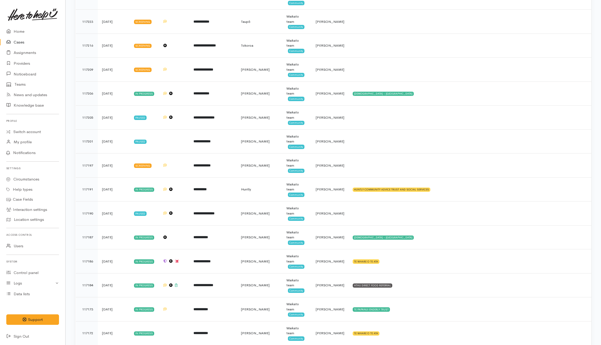
scroll to position [594, 0]
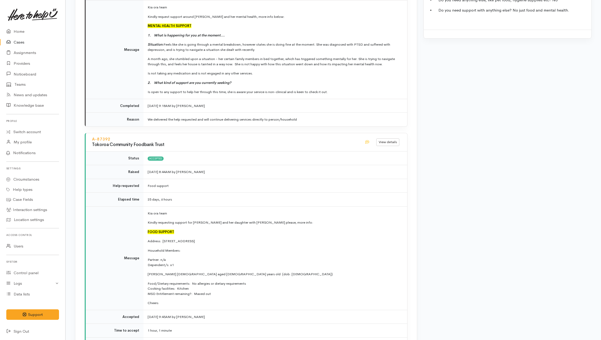
scroll to position [978, 0]
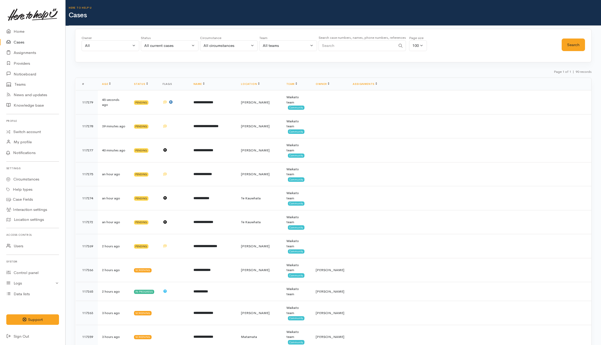
click at [112, 40] on div "Owner" at bounding box center [110, 37] width 58 height 5
click at [111, 45] on div "All" at bounding box center [108, 46] width 46 height 6
type input "ni"
click at [120, 85] on span "Nicole Rusk ('Here to help u')" at bounding box center [123, 88] width 64 height 6
select select "2314"
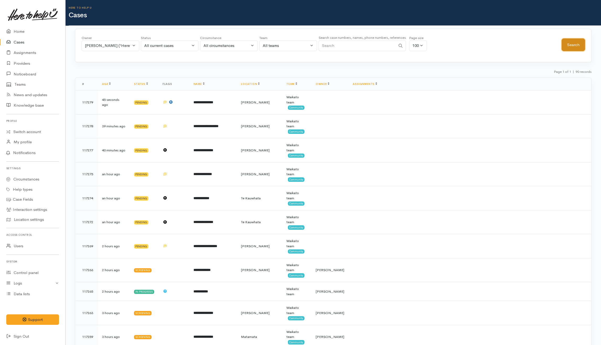
click at [577, 43] on button "Search" at bounding box center [572, 45] width 23 height 13
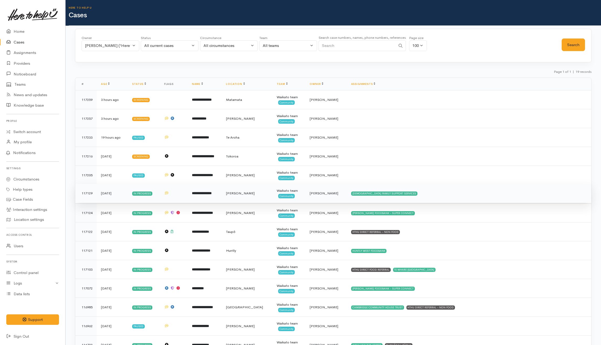
click at [482, 192] on td "[DEMOGRAPHIC_DATA] FAMILY SUPPORT SERVICES" at bounding box center [469, 193] width 244 height 19
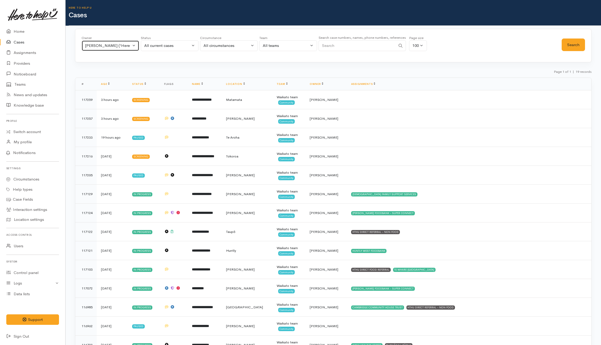
click at [103, 46] on div "[PERSON_NAME] ('Here to help u')" at bounding box center [108, 46] width 46 height 6
type input "ky"
click at [122, 81] on span "Kyleigh Pike ('Here to help u')" at bounding box center [123, 80] width 64 height 6
select select "1759"
click at [575, 46] on button "Search" at bounding box center [572, 45] width 23 height 13
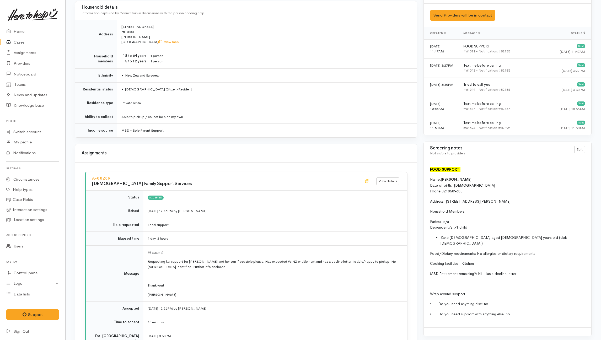
scroll to position [489, 0]
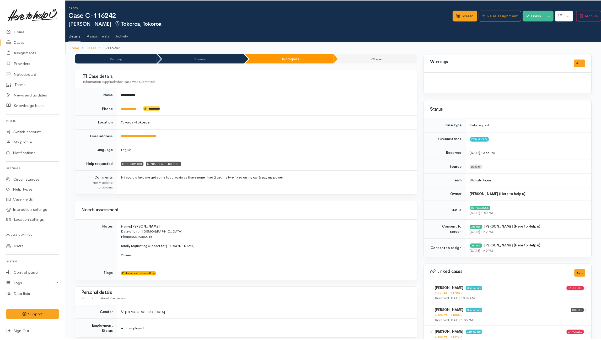
scroll to position [978, 0]
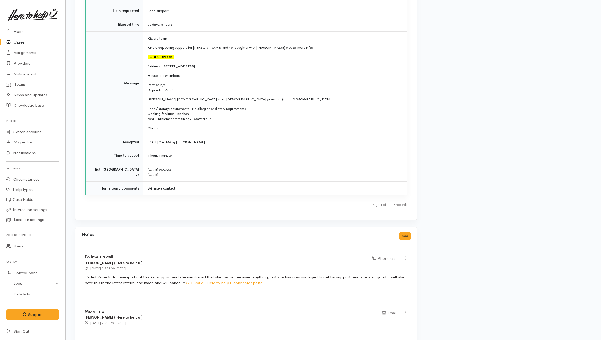
click at [18, 43] on link "Cases" at bounding box center [32, 42] width 65 height 11
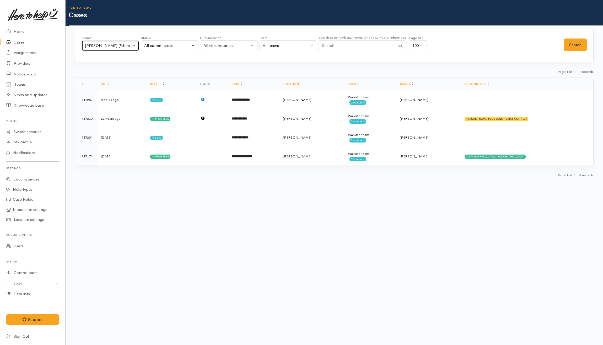
click at [131, 44] on button "Kyleigh Pike ('Here to help u')" at bounding box center [110, 45] width 58 height 11
type input "shirl"
click at [115, 80] on span "Shirley Mackie ('Here to help u')" at bounding box center [123, 80] width 64 height 6
select select "1463"
click at [579, 48] on button "Search" at bounding box center [574, 45] width 23 height 13
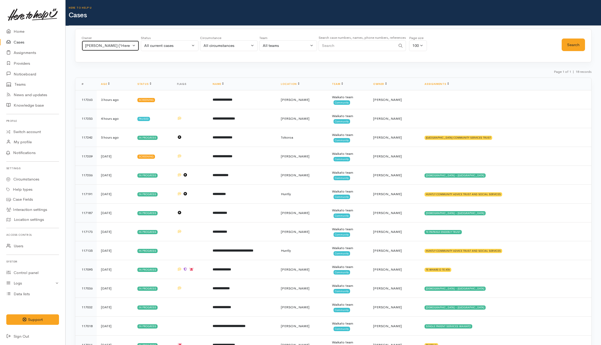
click at [110, 47] on div "[PERSON_NAME] ('Here to help u')" at bounding box center [108, 46] width 46 height 6
type input "nor"
click at [124, 81] on span "Nor Hashim ('Here to help u')" at bounding box center [123, 80] width 64 height 6
select select "1920"
click at [569, 45] on button "Search" at bounding box center [572, 45] width 23 height 13
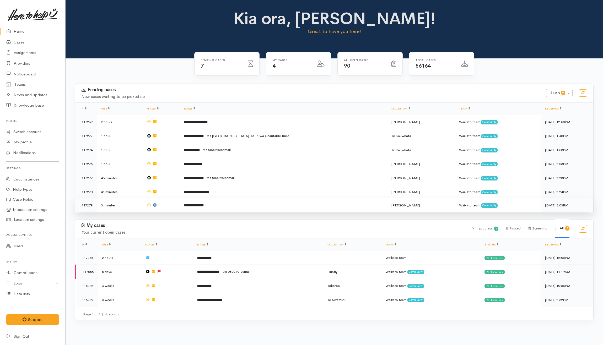
click at [180, 209] on td at bounding box center [160, 205] width 37 height 14
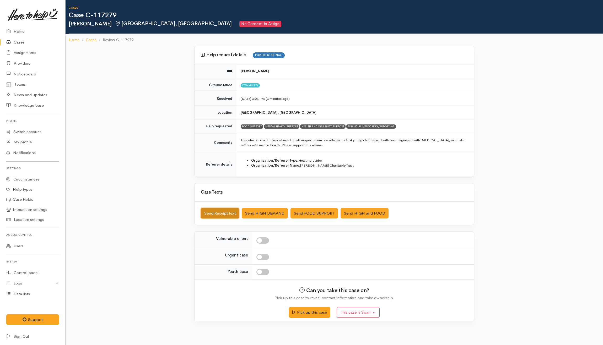
click at [217, 216] on button "Send Receipt text" at bounding box center [220, 213] width 38 height 11
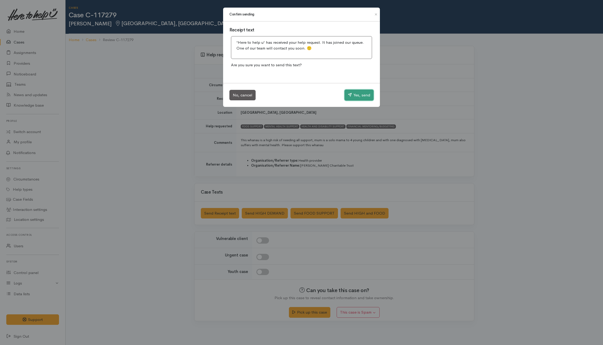
click at [360, 94] on button "Yes, send" at bounding box center [358, 95] width 29 height 11
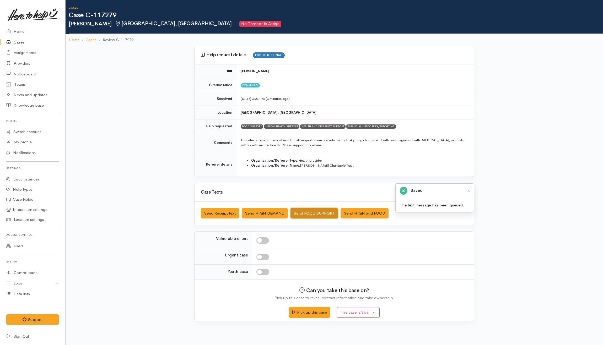
click at [303, 216] on button "Send FOOD SUPPORT" at bounding box center [313, 213] width 47 height 11
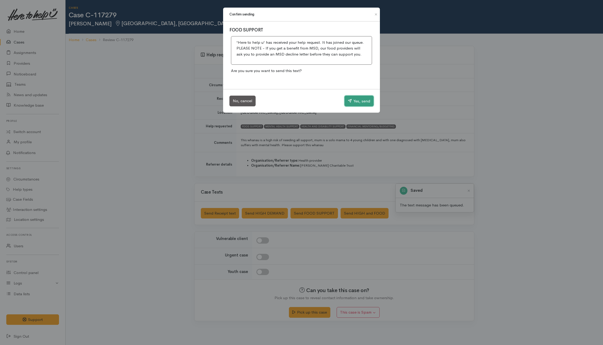
click at [360, 101] on button "Yes, send" at bounding box center [358, 101] width 29 height 11
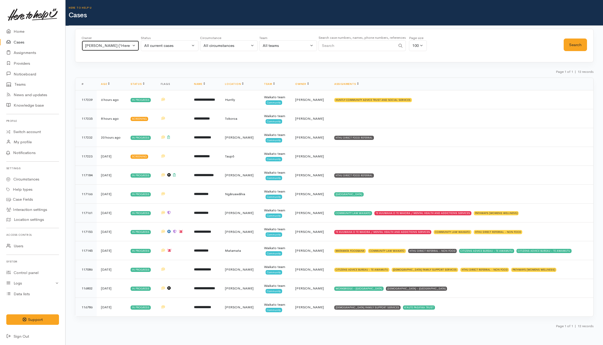
click at [109, 47] on div "Nor Hashim ('Here to help u')" at bounding box center [108, 46] width 46 height 6
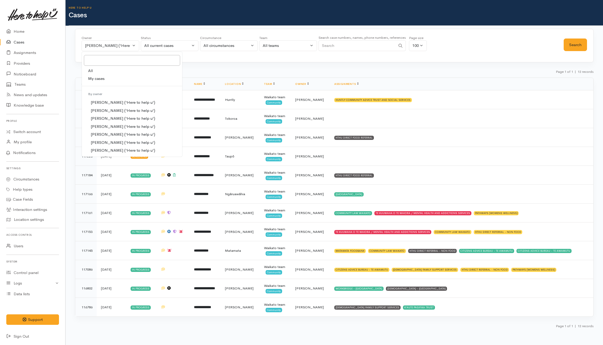
drag, startPoint x: 90, startPoint y: 71, endPoint x: 93, endPoint y: 70, distance: 3.2
click at [90, 71] on span "All" at bounding box center [90, 71] width 5 height 6
select select "-1"
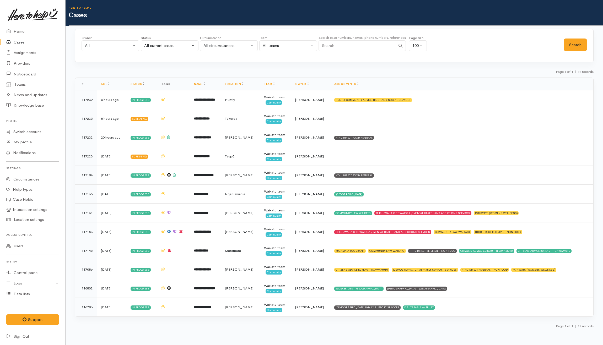
click at [591, 38] on div "Owner All My cases Aandrea Murray ('Here to help u') Akash Prakash ('Here to he…" at bounding box center [334, 46] width 518 height 34
click at [583, 43] on button "Search" at bounding box center [574, 45] width 23 height 13
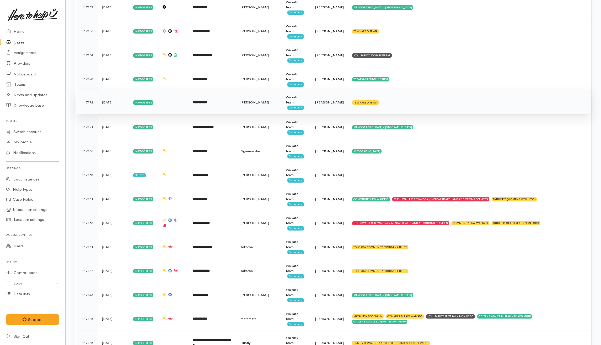
scroll to position [803, 0]
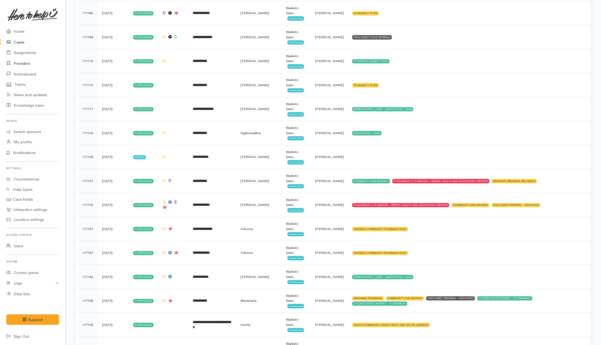
click at [24, 62] on link "Providers" at bounding box center [32, 63] width 65 height 11
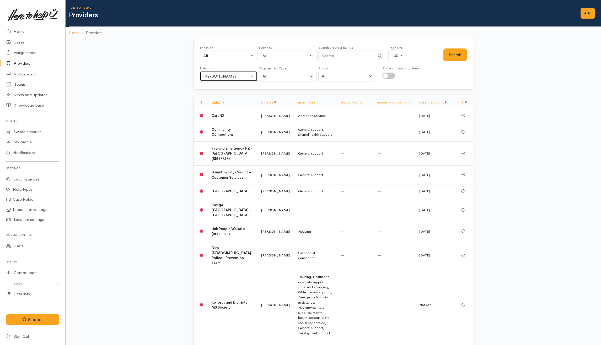
click at [232, 77] on div "[PERSON_NAME]" at bounding box center [226, 76] width 46 height 6
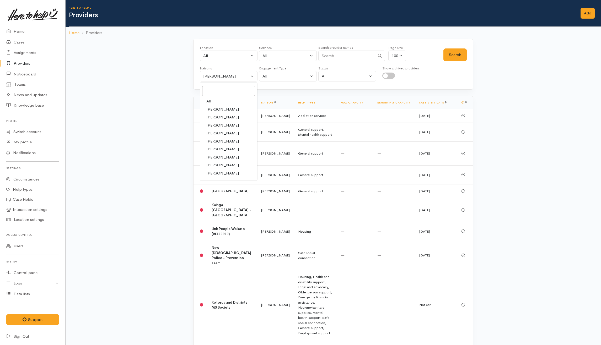
click at [209, 102] on span "All" at bounding box center [208, 101] width 5 height 6
select select "null"
drag, startPoint x: 332, startPoint y: 59, endPoint x: 330, endPoint y: 55, distance: 4.6
click at [333, 59] on input "Search" at bounding box center [346, 56] width 57 height 11
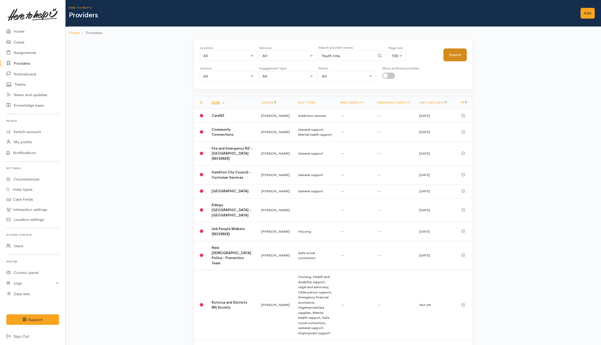
type input "Youth Inta"
click at [450, 53] on button "Search" at bounding box center [454, 54] width 23 height 13
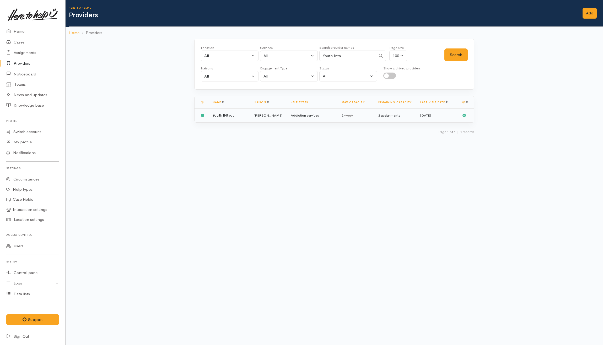
click at [254, 112] on td "Nicole Rusk" at bounding box center [267, 116] width 37 height 14
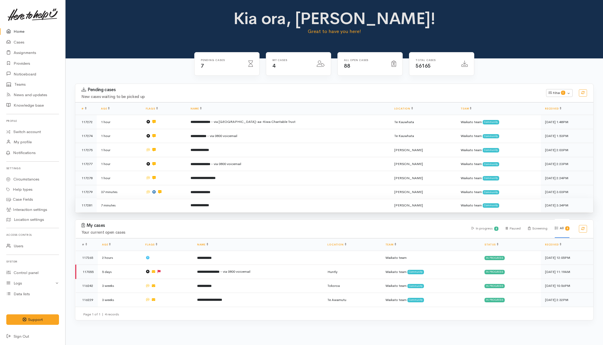
click at [166, 207] on td at bounding box center [163, 205] width 45 height 14
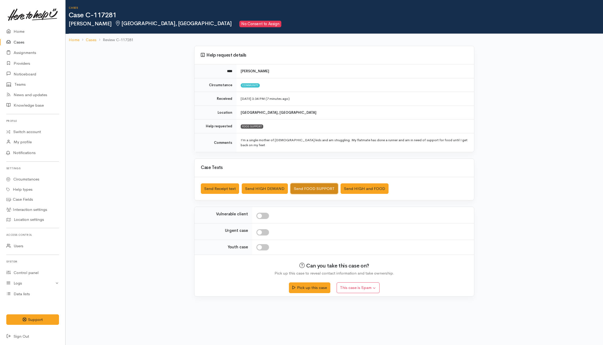
click at [302, 183] on button "Send FOOD SUPPORT" at bounding box center [313, 188] width 47 height 11
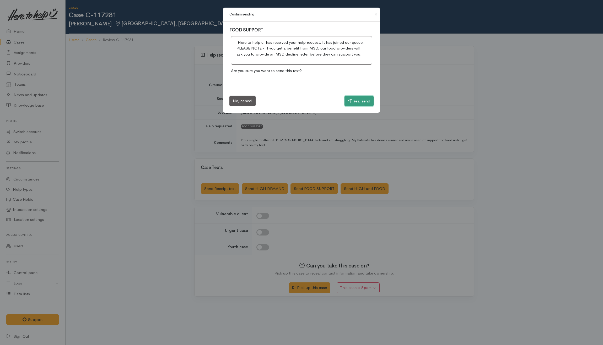
click at [352, 98] on button "Yes, send" at bounding box center [358, 101] width 29 height 11
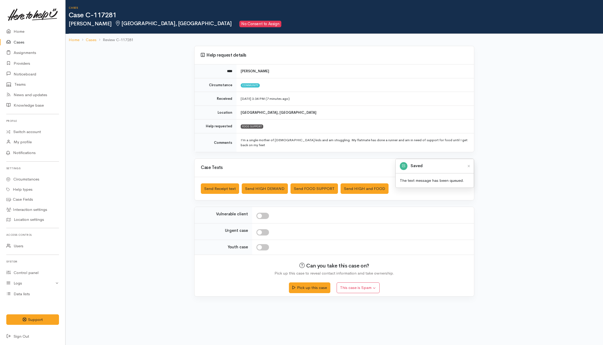
click at [105, 138] on div "Help request details **** Teriann Andrew Circumstance Community Received 2 Sep …" at bounding box center [334, 174] width 537 height 257
